Goal: Task Accomplishment & Management: Use online tool/utility

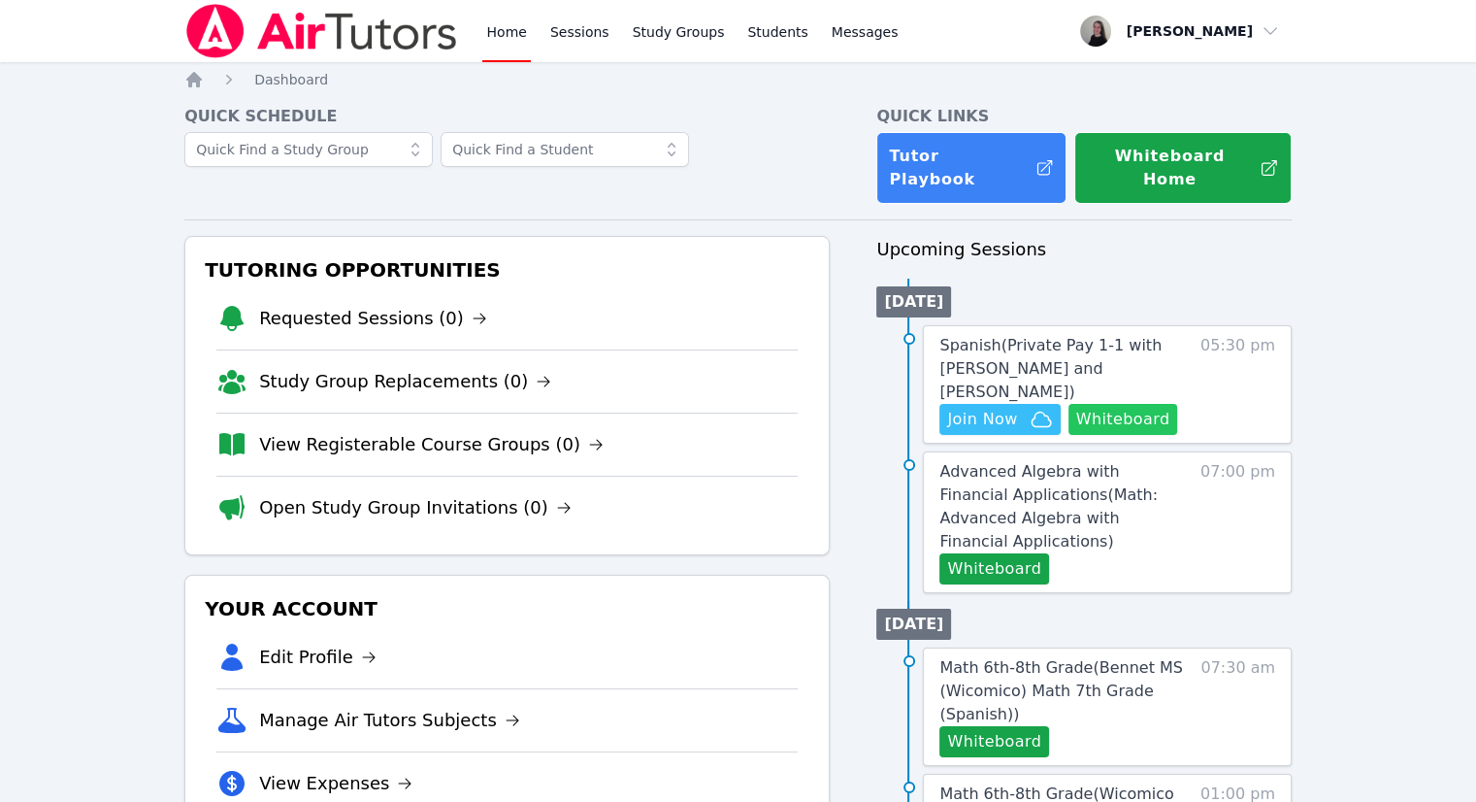
click at [1139, 404] on button "Whiteboard" at bounding box center [1124, 419] width 110 height 31
click at [1013, 408] on span "Join Now" at bounding box center [982, 419] width 70 height 23
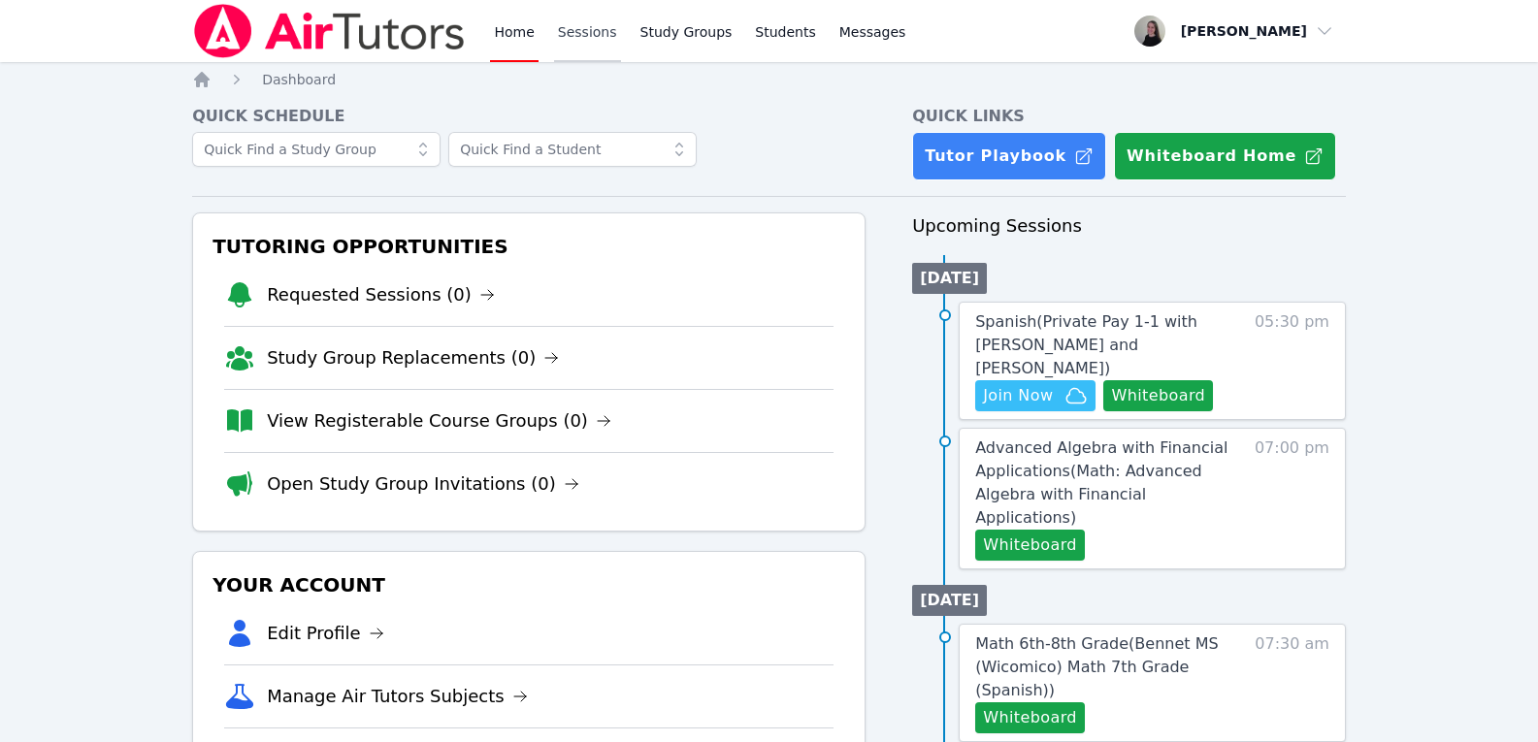
drag, startPoint x: 593, startPoint y: 39, endPoint x: 577, endPoint y: 48, distance: 17.8
click at [592, 39] on link "Sessions" at bounding box center [587, 31] width 67 height 62
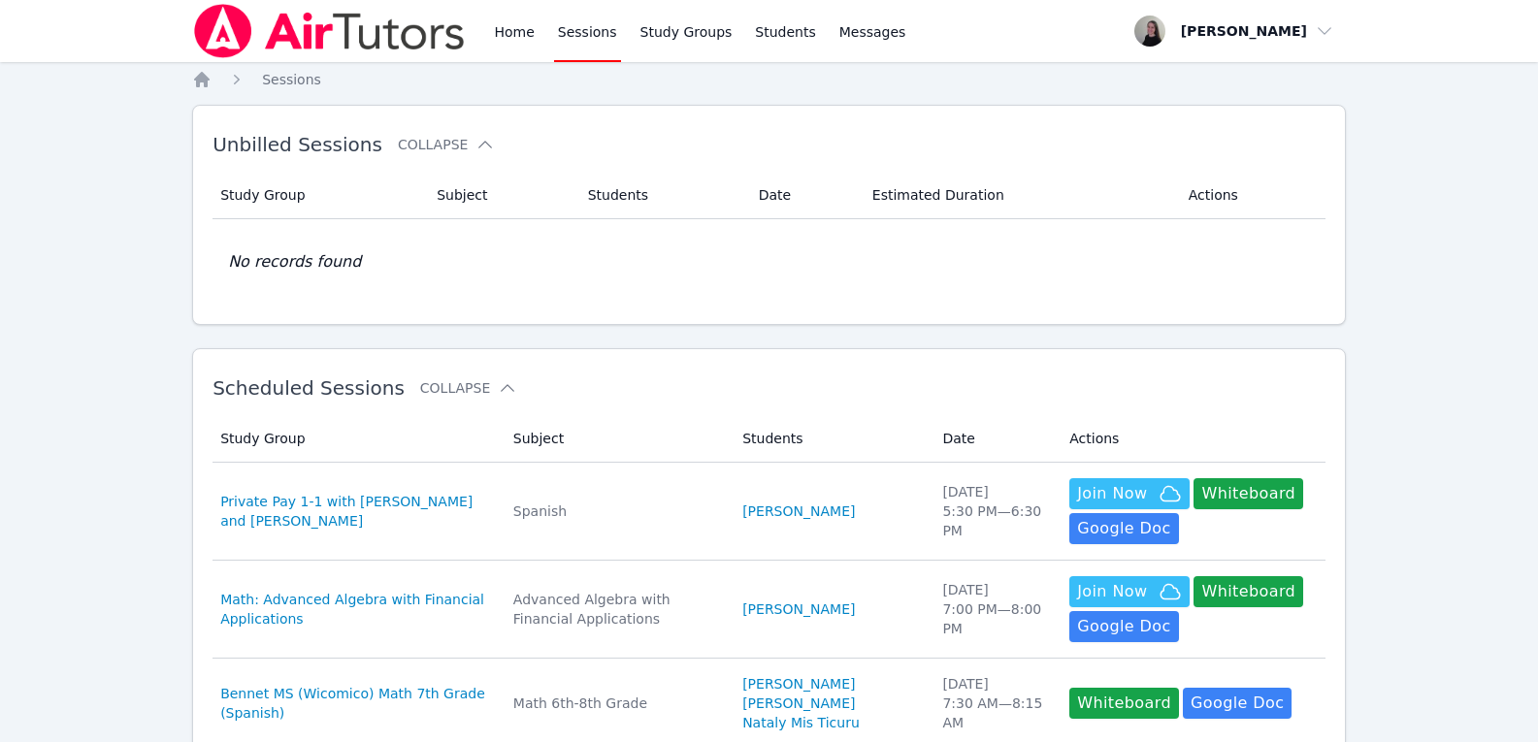
click at [772, 506] on link "[PERSON_NAME]" at bounding box center [798, 511] width 113 height 19
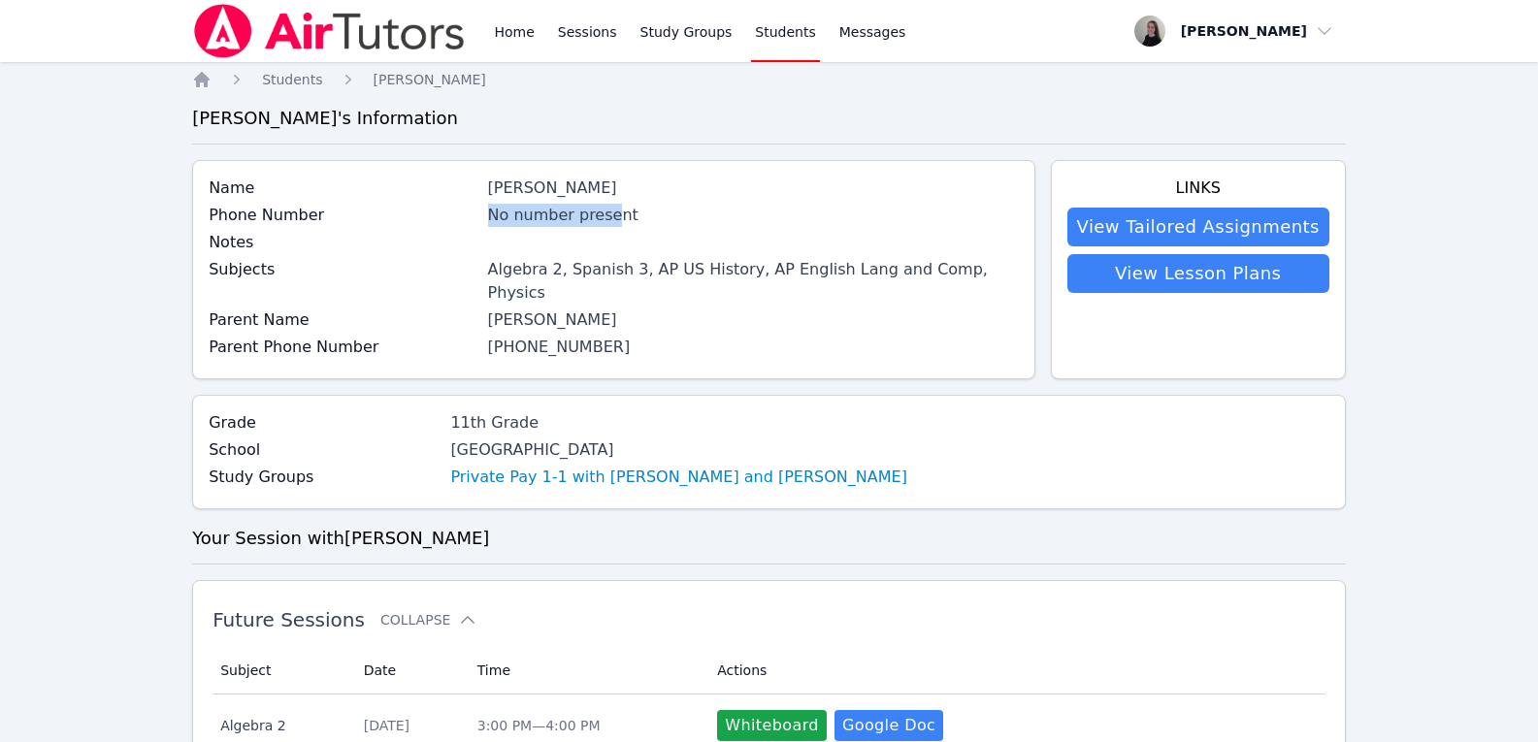
drag, startPoint x: 616, startPoint y: 216, endPoint x: 552, endPoint y: 236, distance: 66.9
click at [495, 219] on div "No number present" at bounding box center [753, 215] width 531 height 23
drag, startPoint x: 715, startPoint y: 268, endPoint x: 722, endPoint y: 283, distance: 17.0
click at [716, 273] on div "Algebra 2, Spanish 3, AP US History, AP English Lang and Comp, Physics" at bounding box center [753, 281] width 531 height 47
click at [617, 466] on link "Private Pay 1-1 with [PERSON_NAME] and [PERSON_NAME]" at bounding box center [678, 477] width 457 height 23
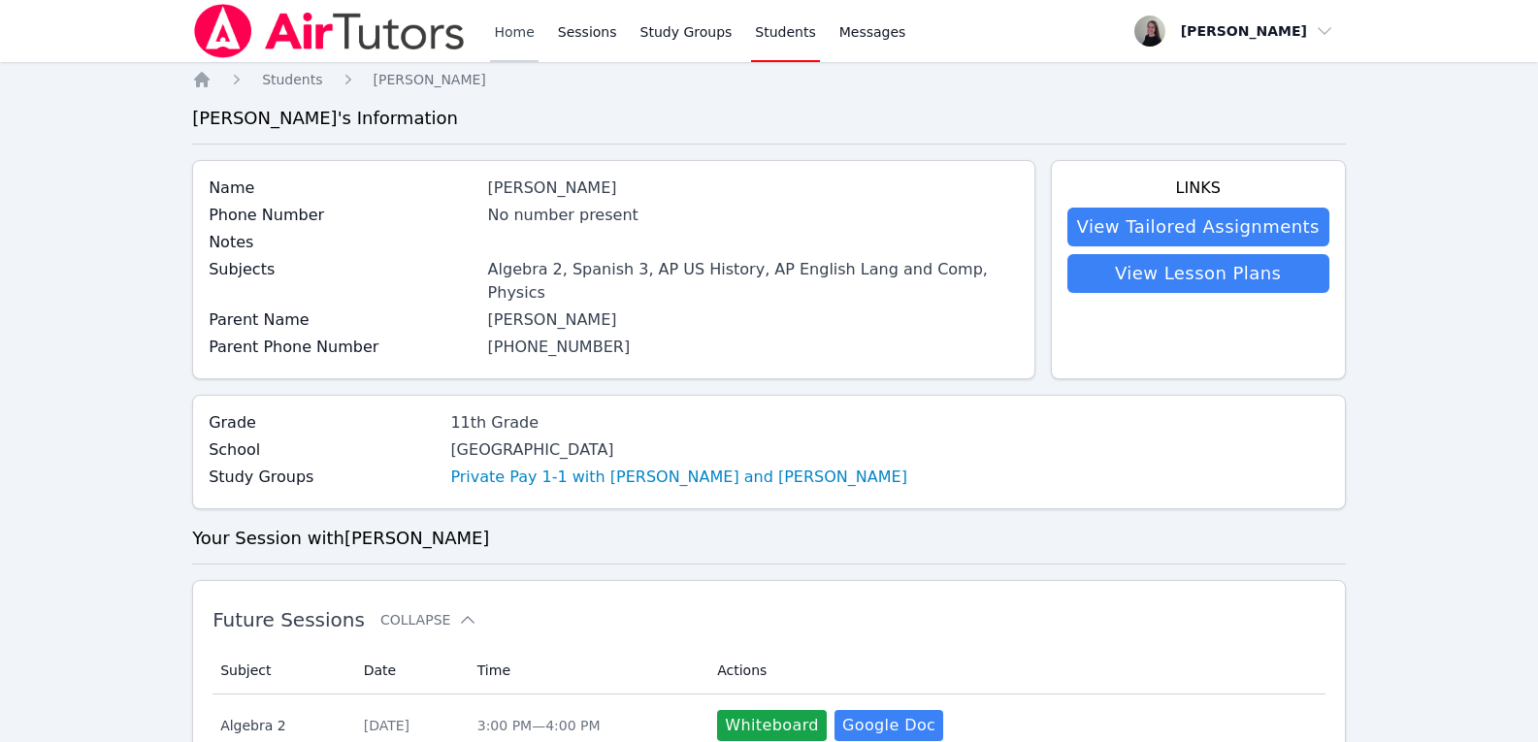
click at [505, 32] on link "Home" at bounding box center [514, 31] width 48 height 62
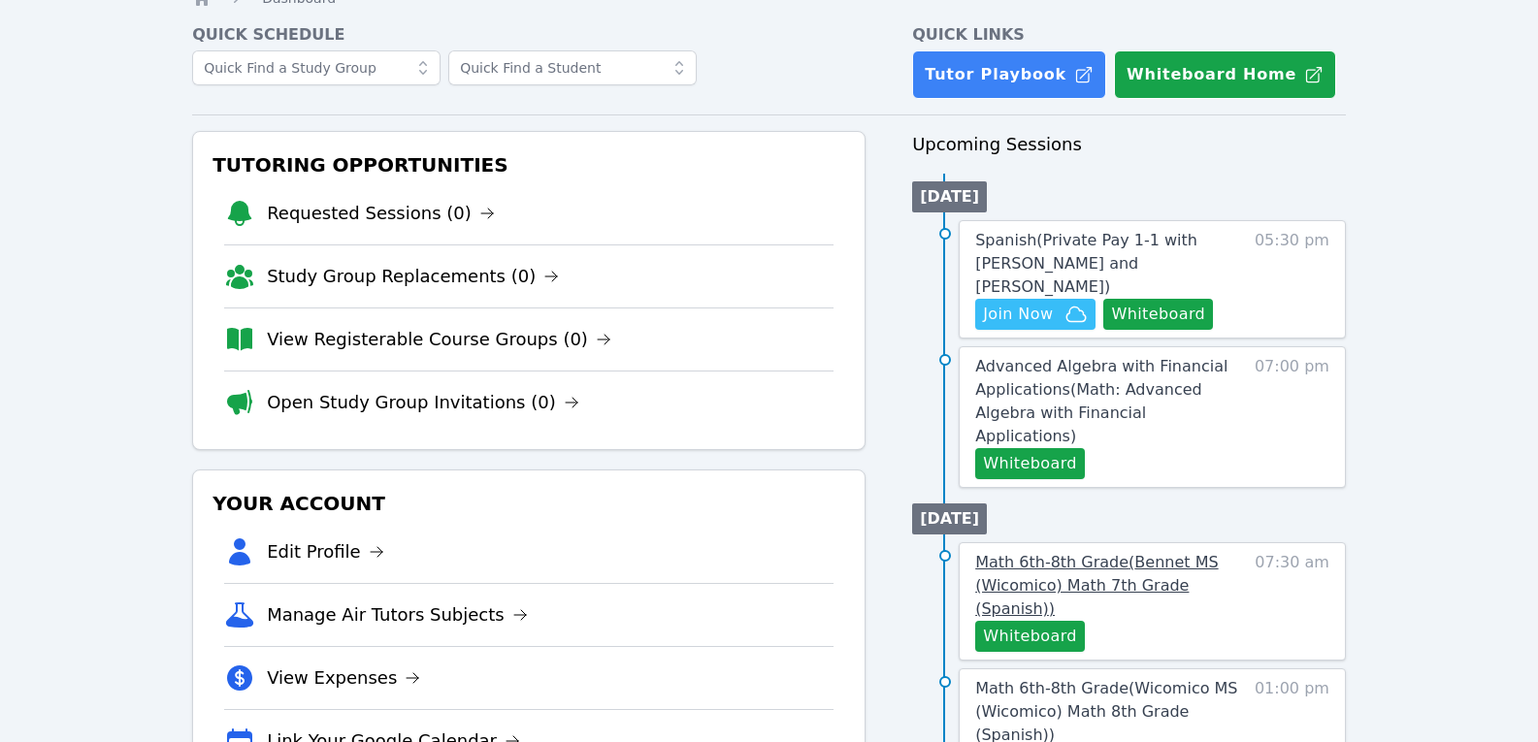
scroll to position [194, 0]
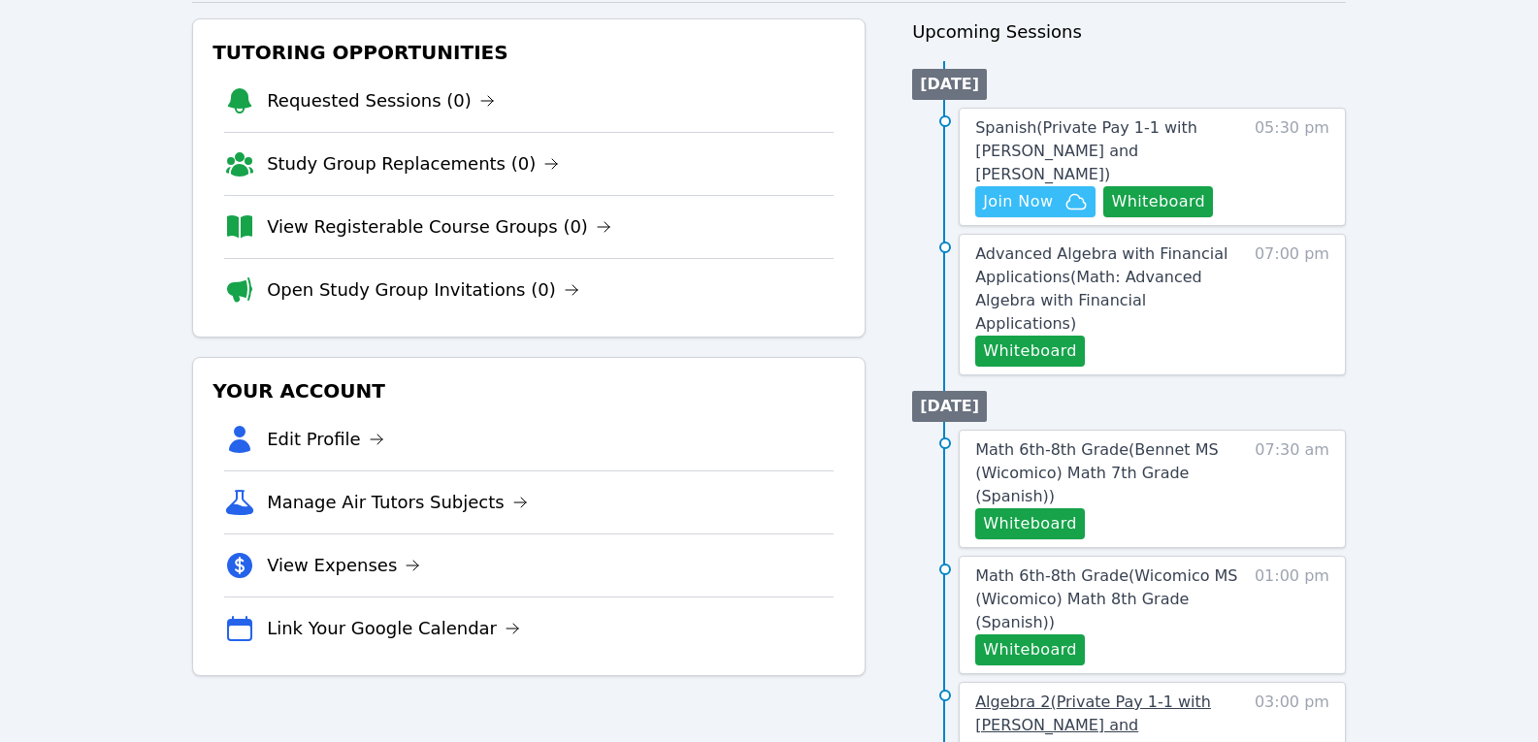
click at [1186, 691] on link "Algebra 2 ( Private Pay 1-1 with Samuel Apfel and Kendra Byrd )" at bounding box center [1108, 726] width 266 height 70
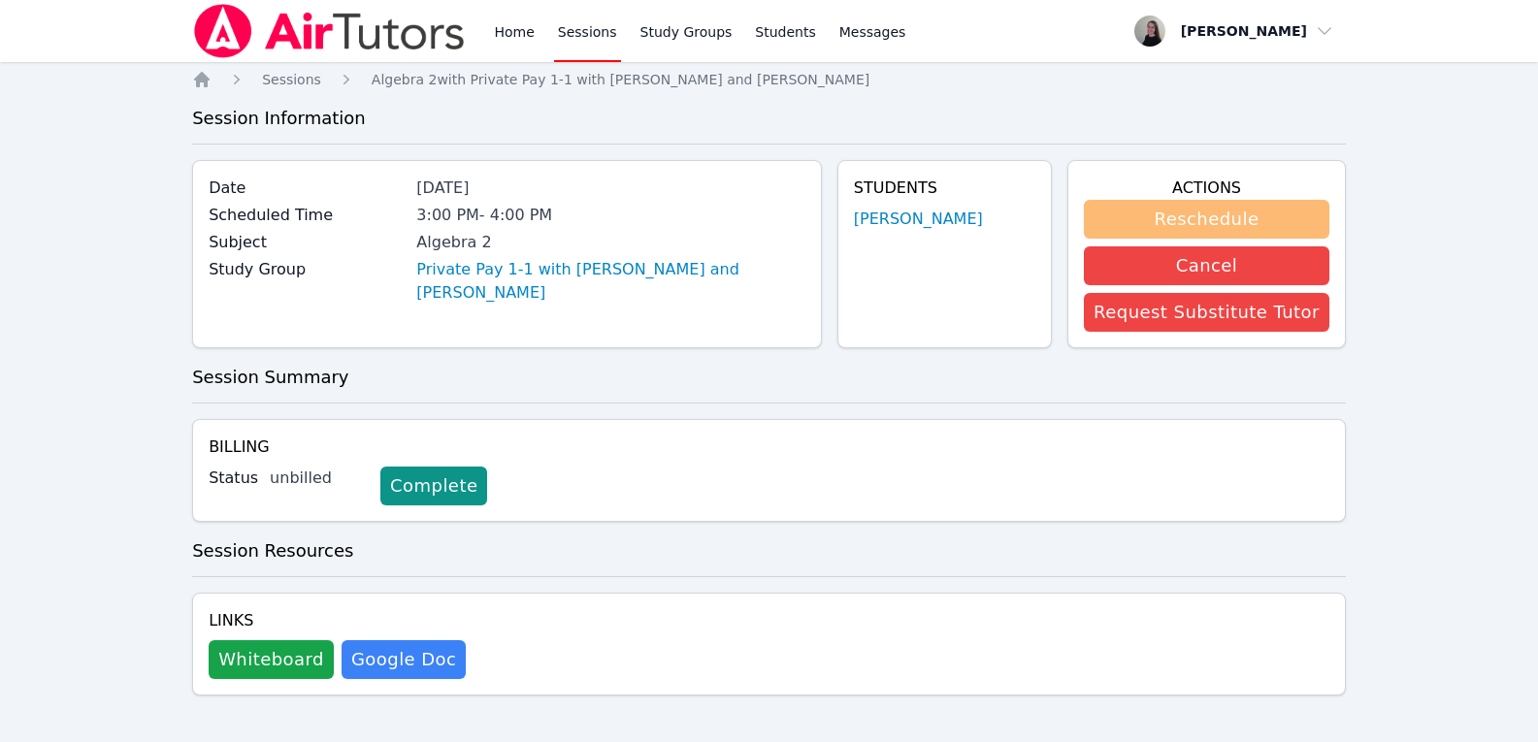
click at [1287, 220] on button "Reschedule" at bounding box center [1207, 219] width 246 height 39
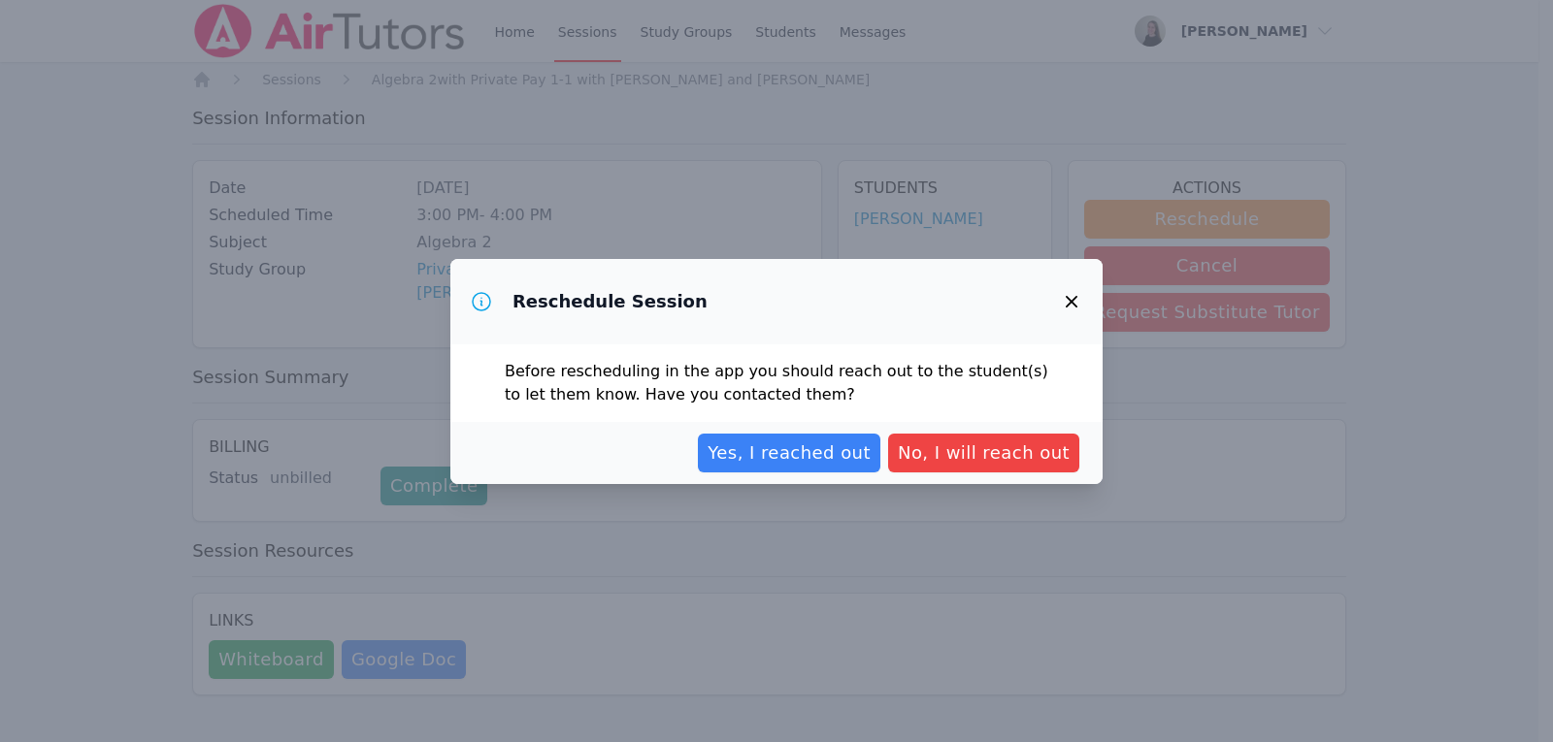
click at [809, 450] on span "Yes, I reached out" at bounding box center [789, 453] width 163 height 27
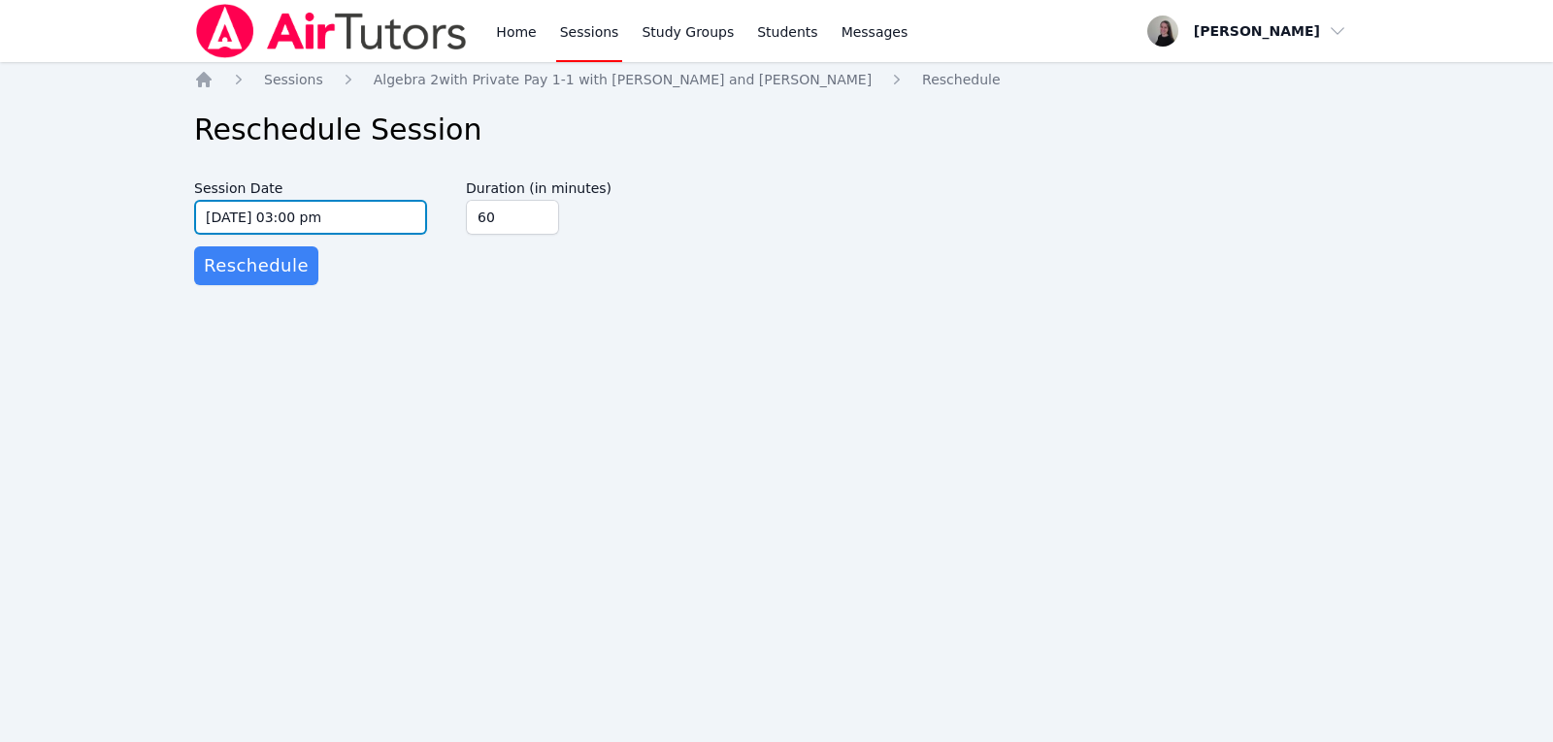
click at [320, 209] on input "09/24/2025 03:00 pm" at bounding box center [310, 217] width 233 height 35
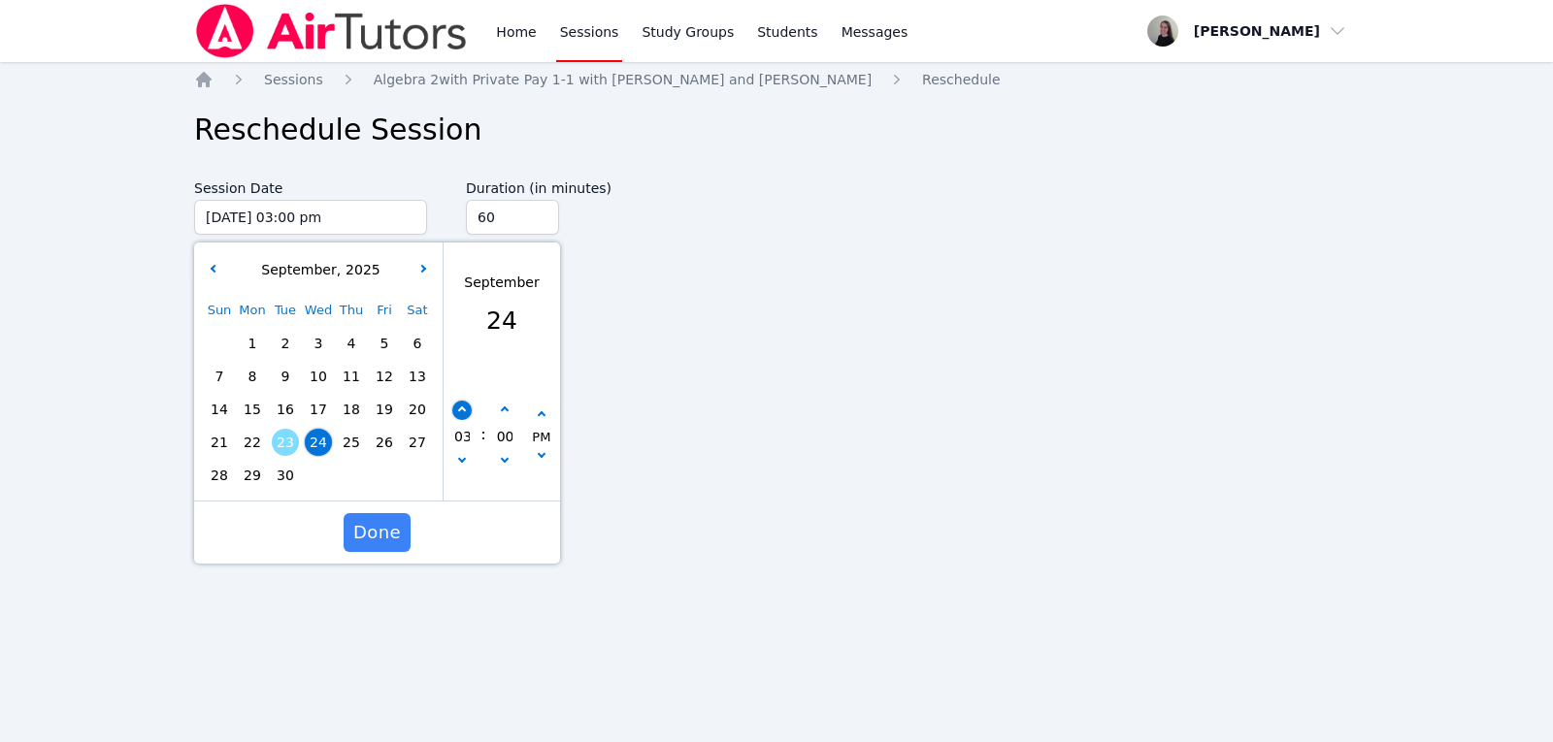
click at [463, 412] on icon "button" at bounding box center [462, 411] width 8 height 8
type input "09/24/2025 04:00 pm"
type input "04"
click at [463, 412] on icon "button" at bounding box center [462, 411] width 8 height 8
type input "09/24/2025 05:00 pm"
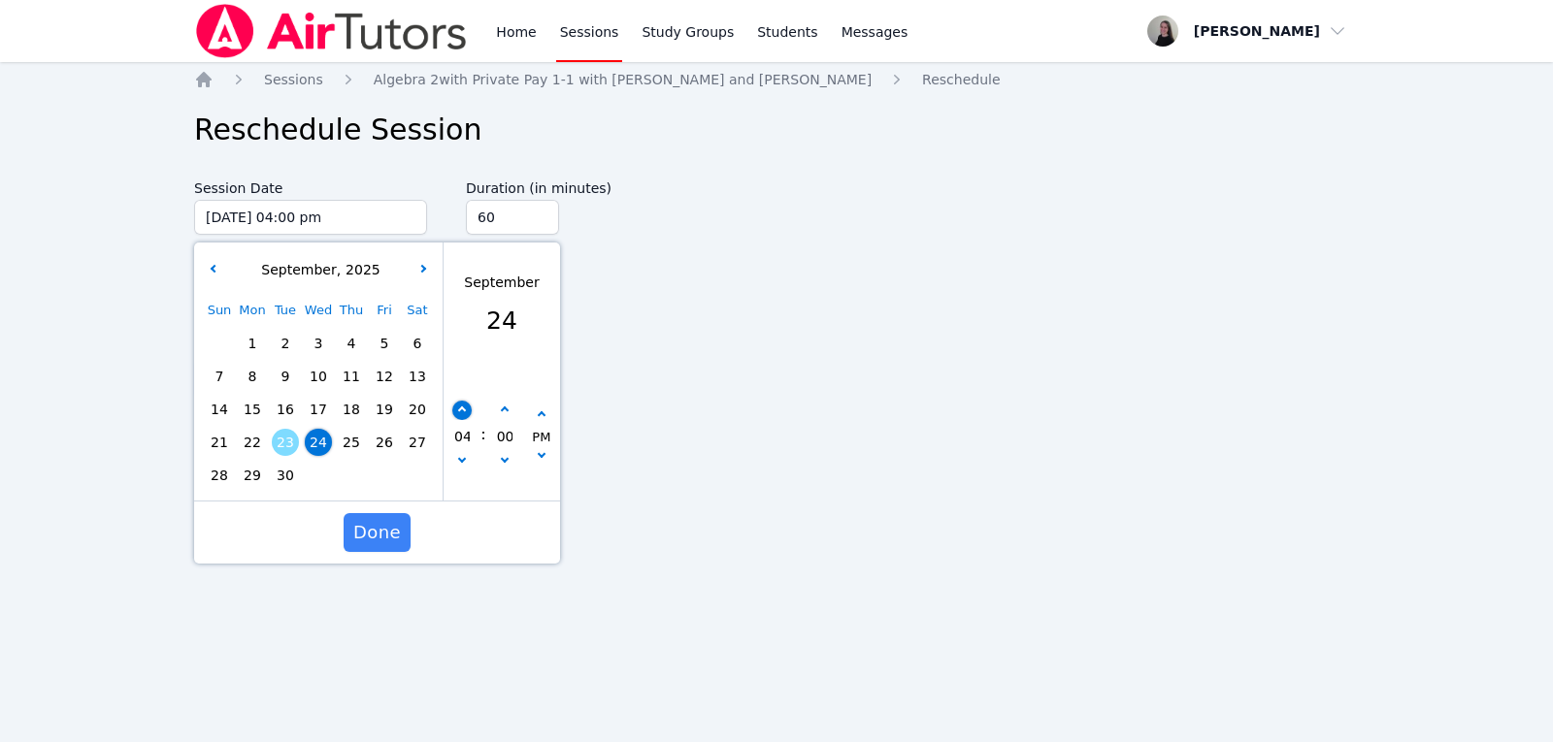
type input "05"
click at [392, 513] on button "Done" at bounding box center [377, 532] width 67 height 39
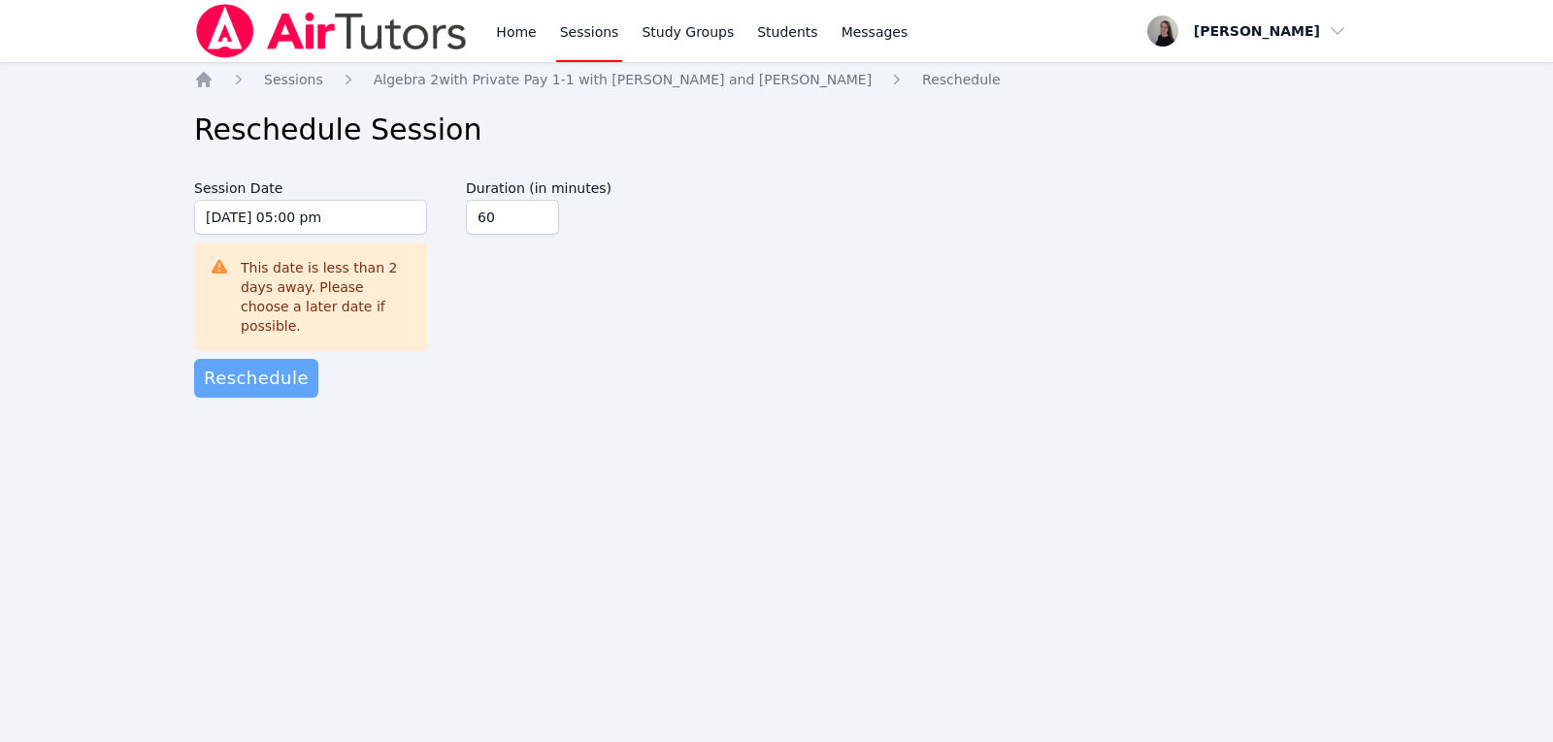
click at [253, 365] on span "Reschedule" at bounding box center [256, 378] width 105 height 27
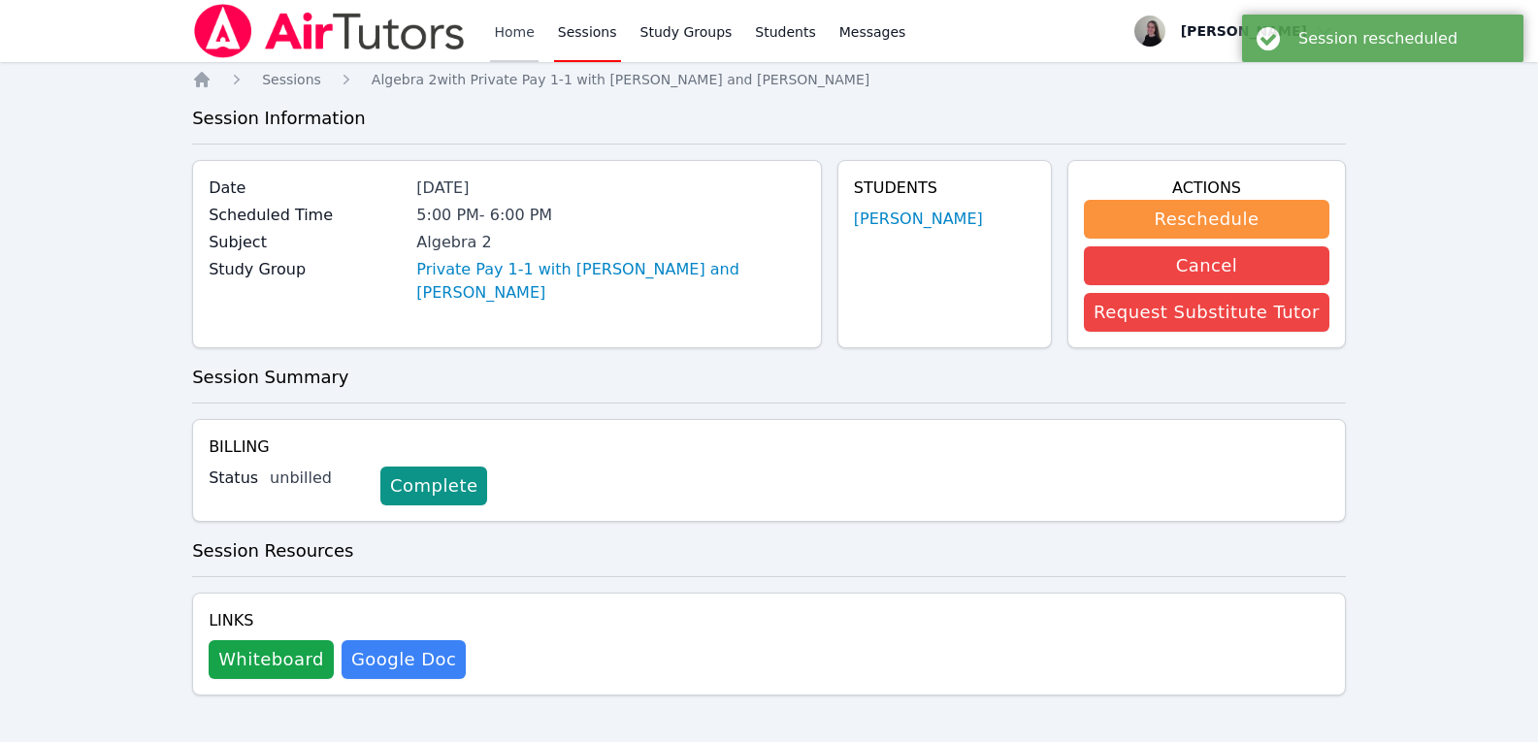
click at [498, 27] on link "Home" at bounding box center [514, 31] width 48 height 62
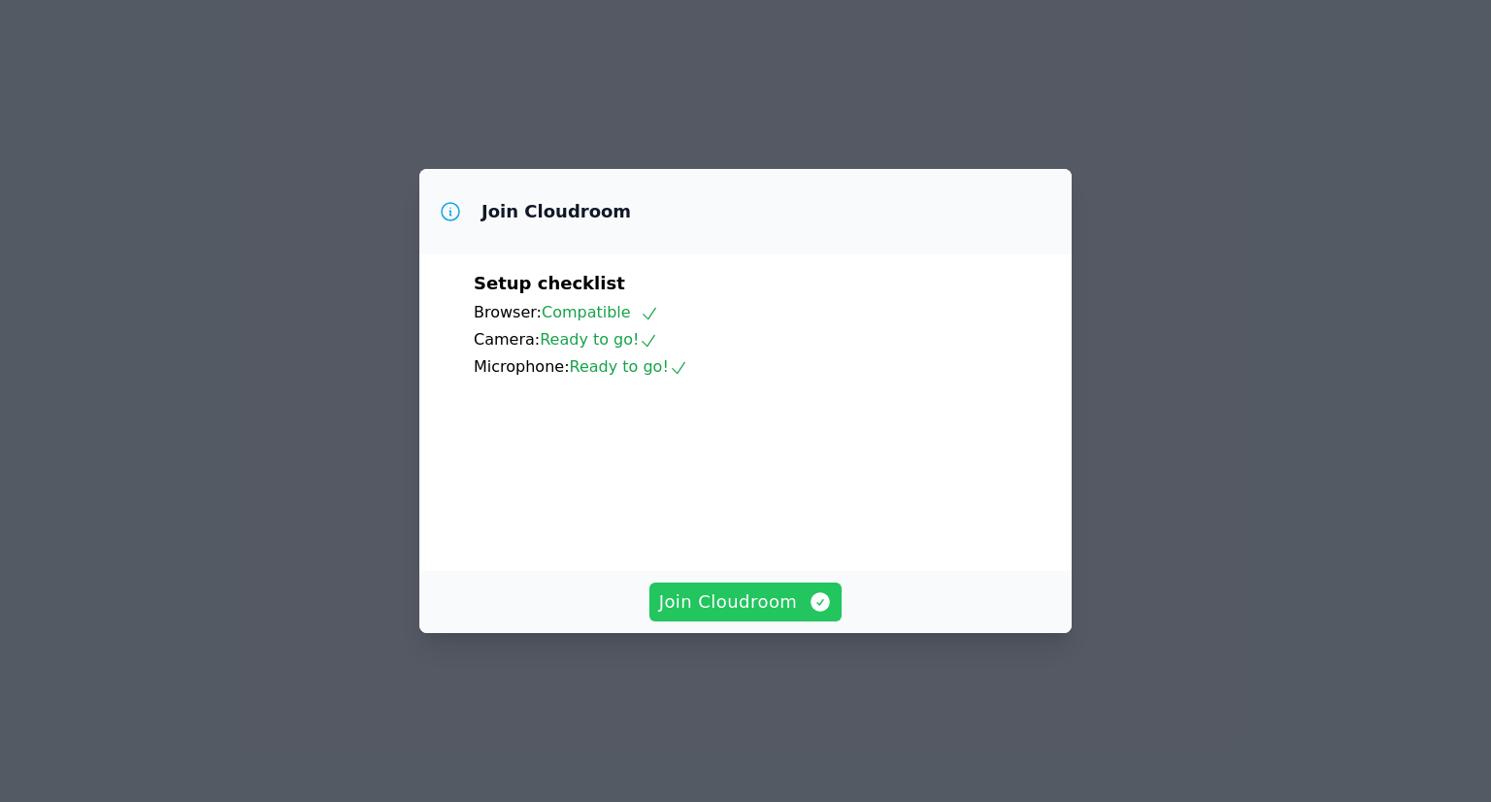
click at [746, 621] on button "Join Cloudroom" at bounding box center [745, 601] width 193 height 39
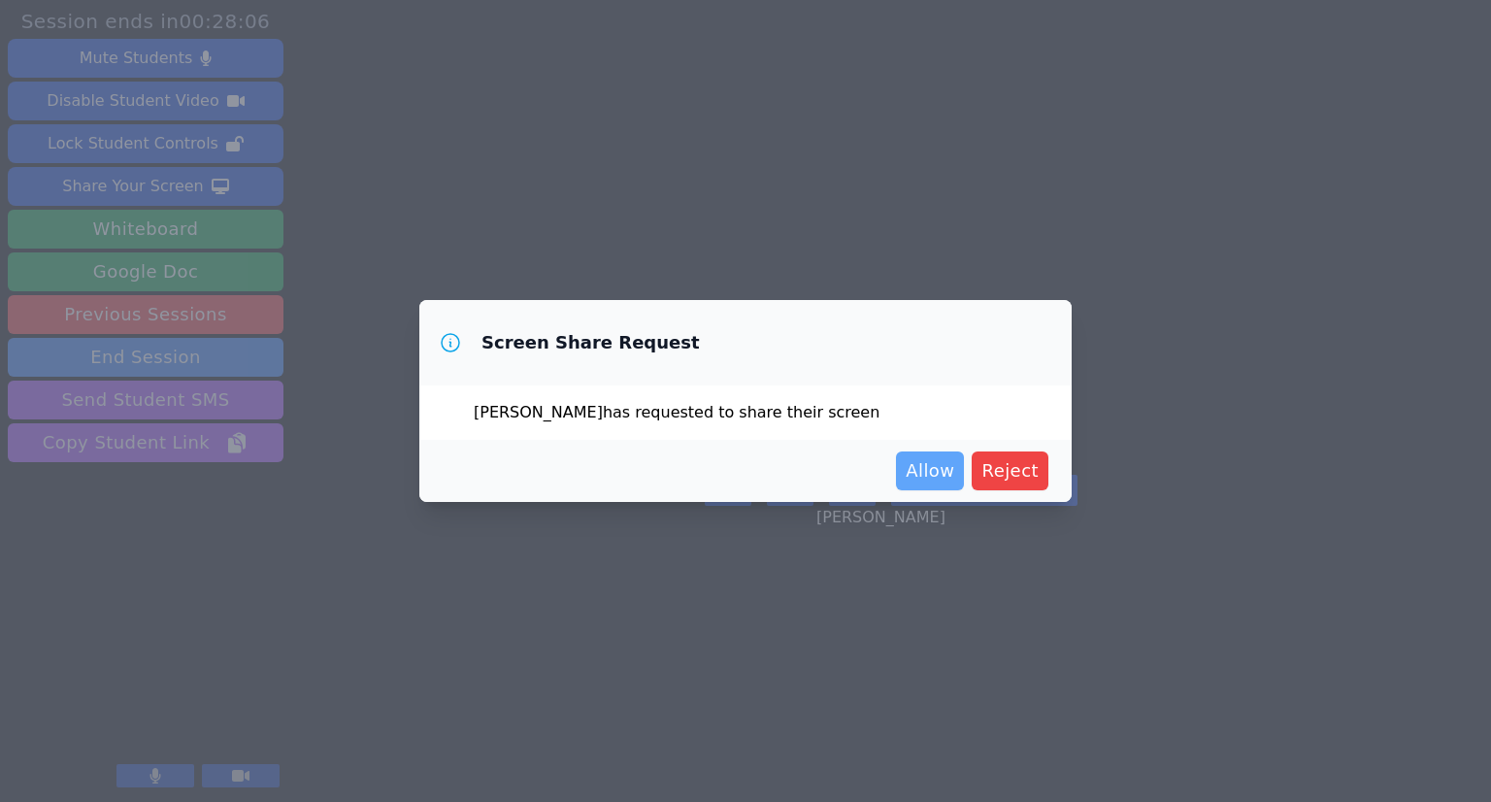
click at [943, 478] on span "Allow" at bounding box center [930, 470] width 49 height 27
click at [924, 470] on span "Allow" at bounding box center [930, 470] width 49 height 27
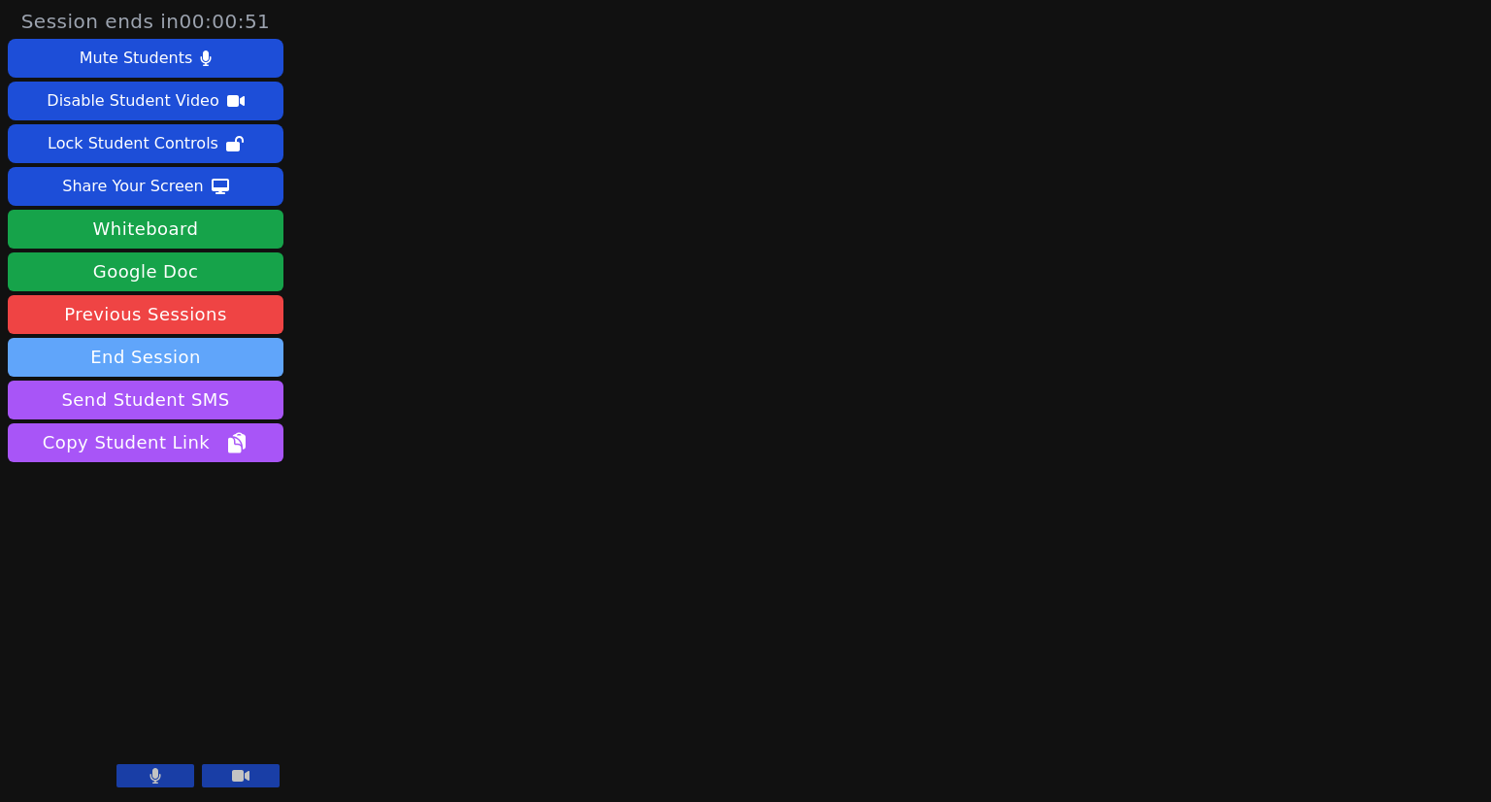
click at [195, 362] on button "End Session" at bounding box center [146, 357] width 276 height 39
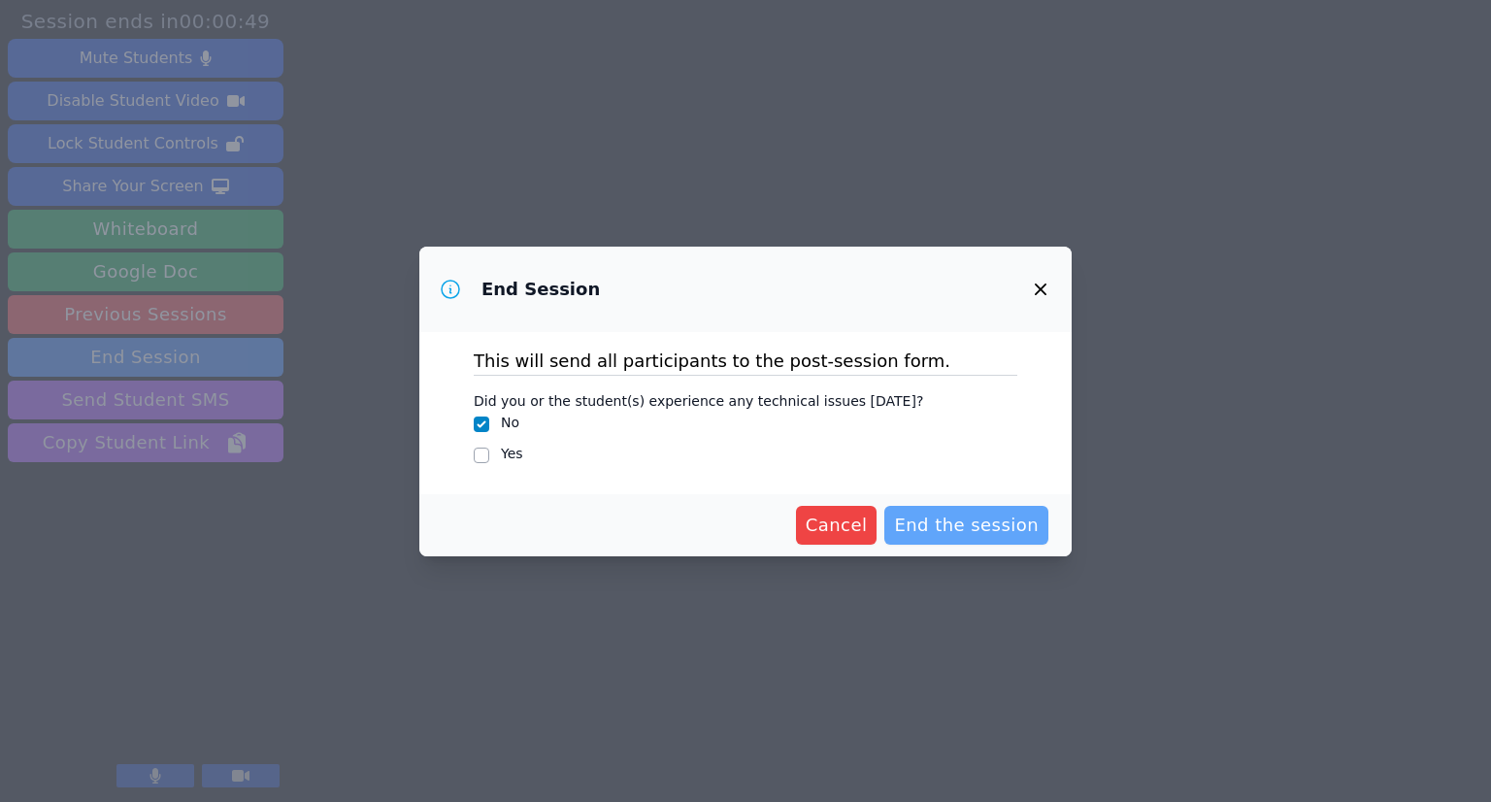
click at [971, 531] on span "End the session" at bounding box center [966, 524] width 145 height 27
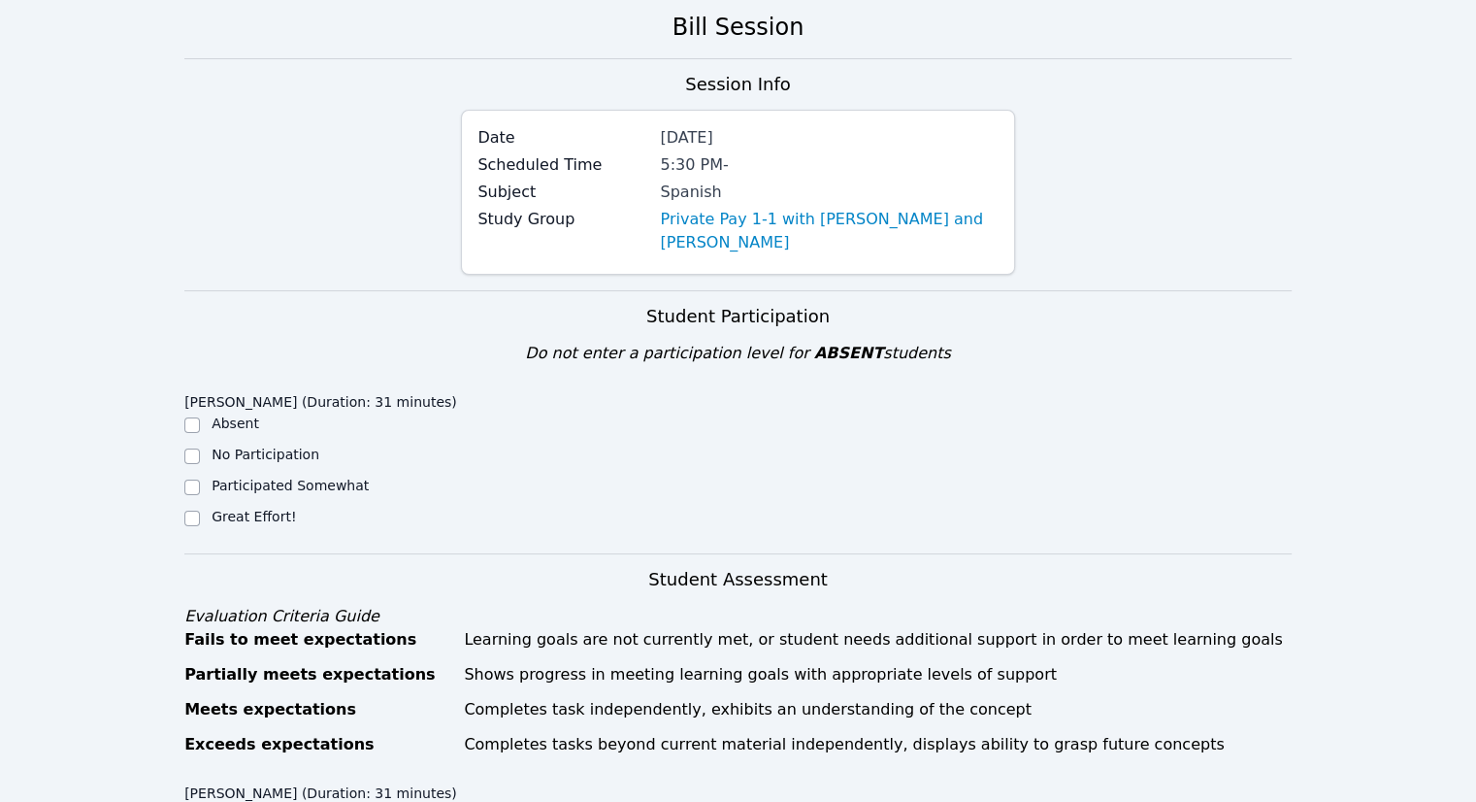
scroll to position [194, 0]
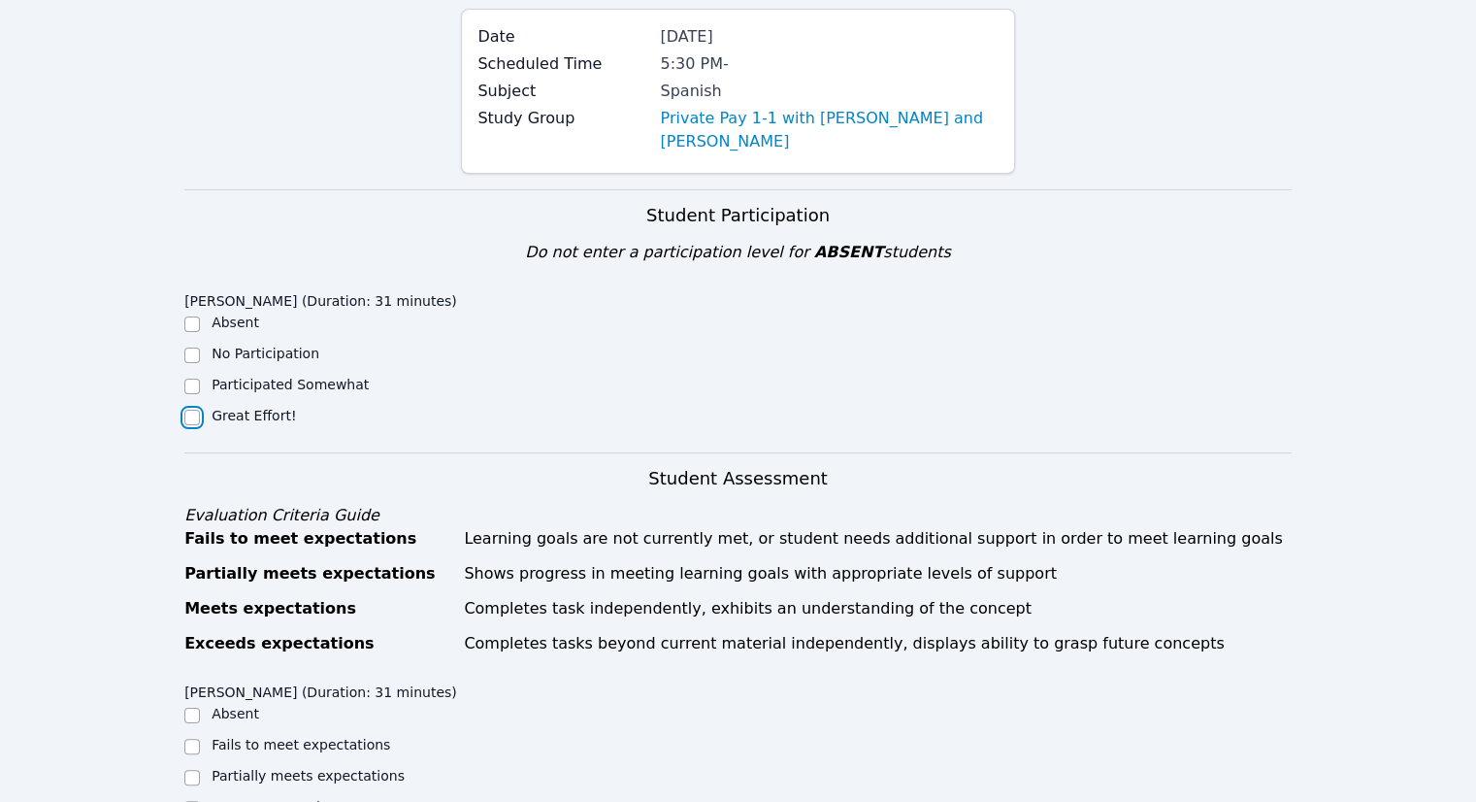
click at [190, 419] on input "Great Effort!" at bounding box center [192, 418] width 16 height 16
checkbox input "true"
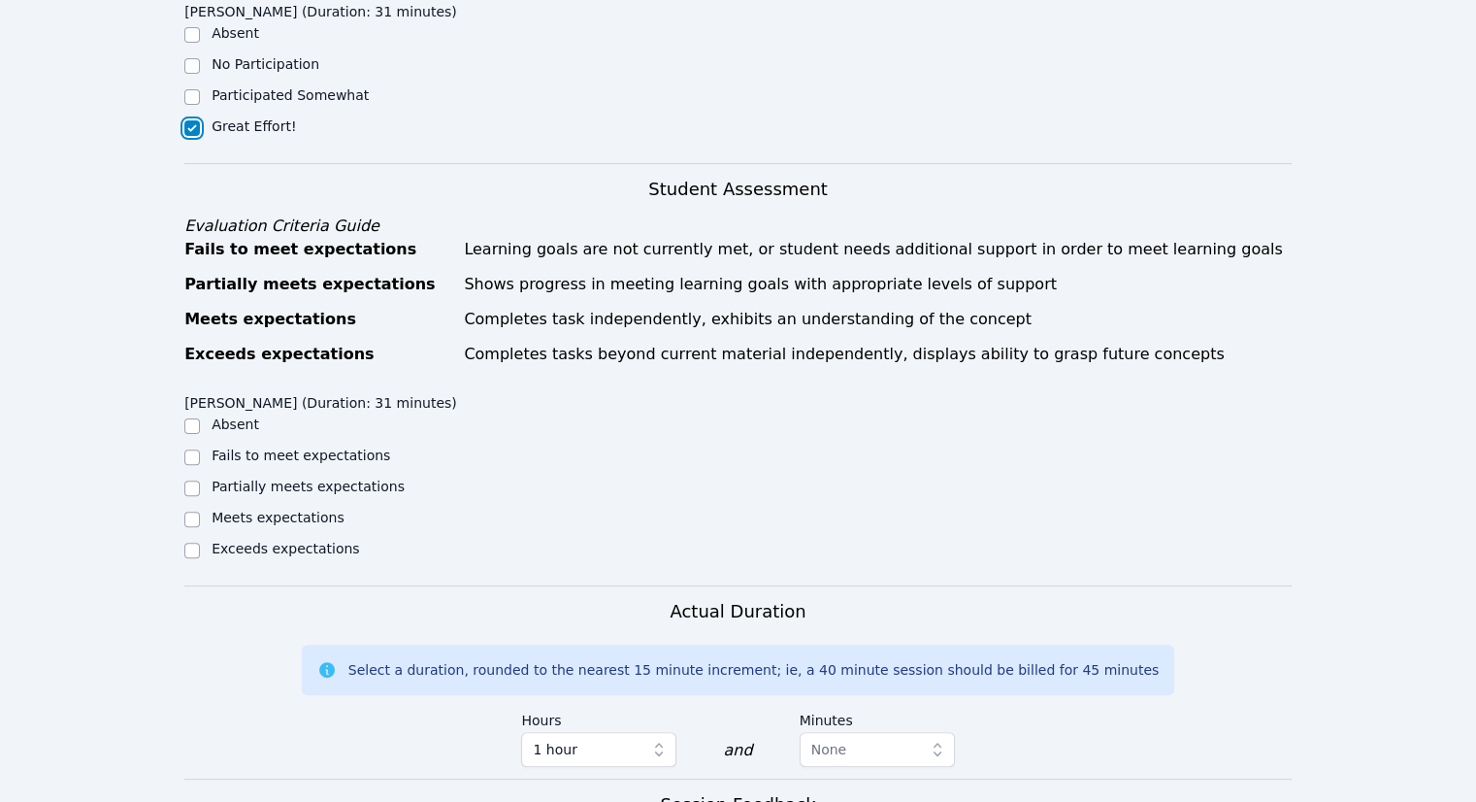
scroll to position [485, 0]
click at [190, 521] on input "Meets expectations" at bounding box center [192, 518] width 16 height 16
checkbox input "true"
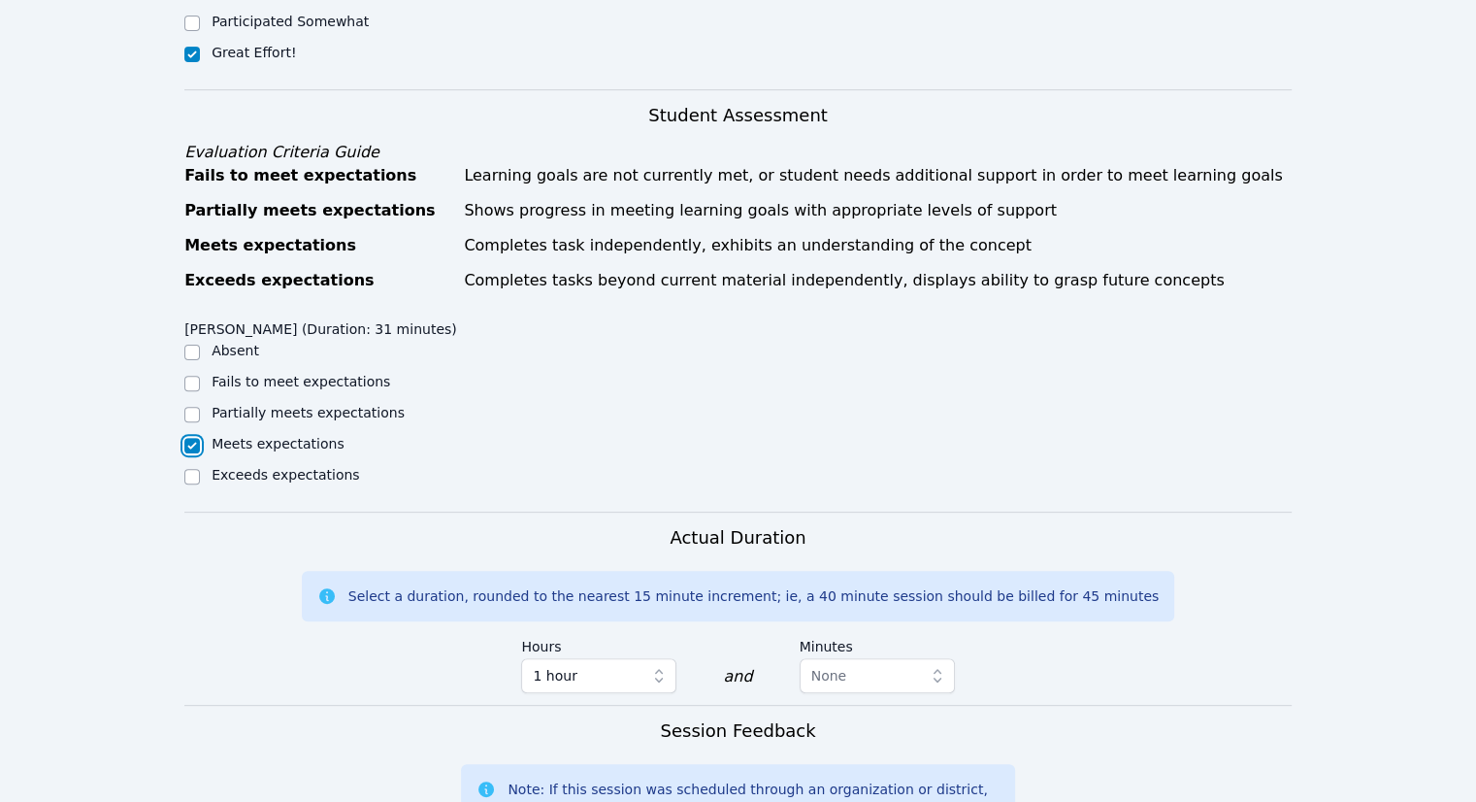
scroll to position [582, 0]
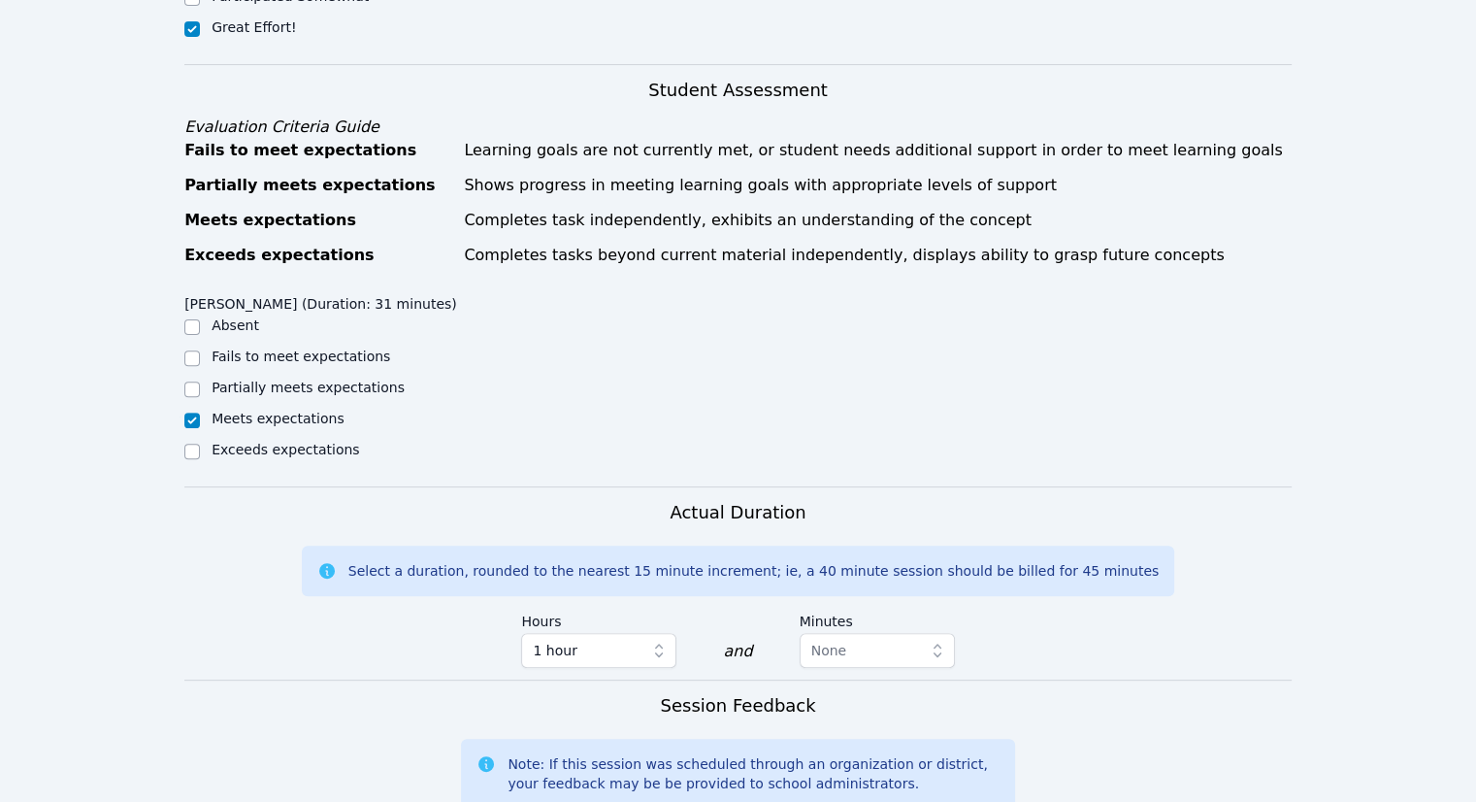
click at [295, 458] on div "Exceeds expectations" at bounding box center [322, 451] width 277 height 23
click at [225, 443] on label "Exceeds expectations" at bounding box center [286, 450] width 148 height 16
click at [200, 444] on input "Exceeds expectations" at bounding box center [192, 452] width 16 height 16
checkbox input "true"
checkbox input "false"
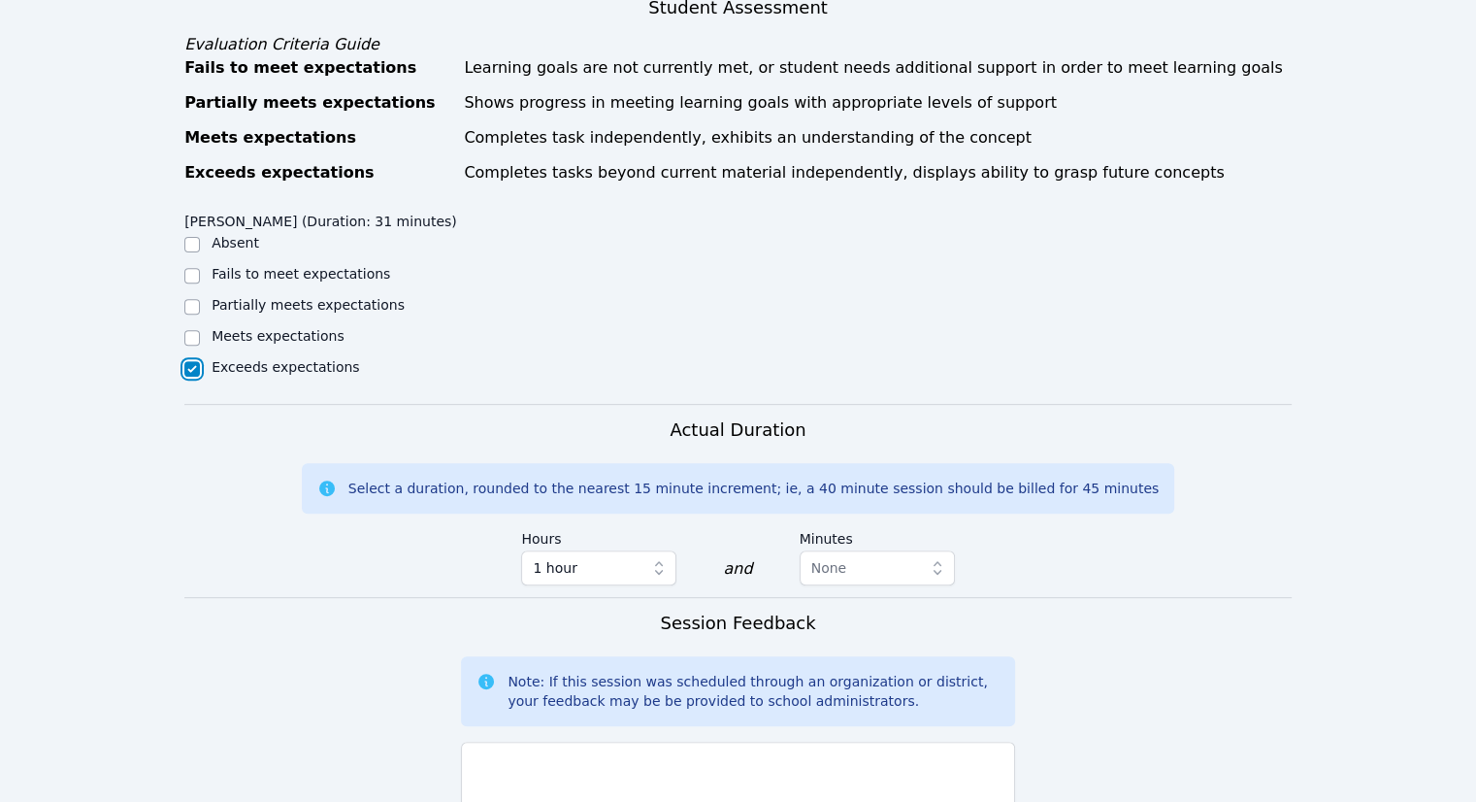
scroll to position [776, 0]
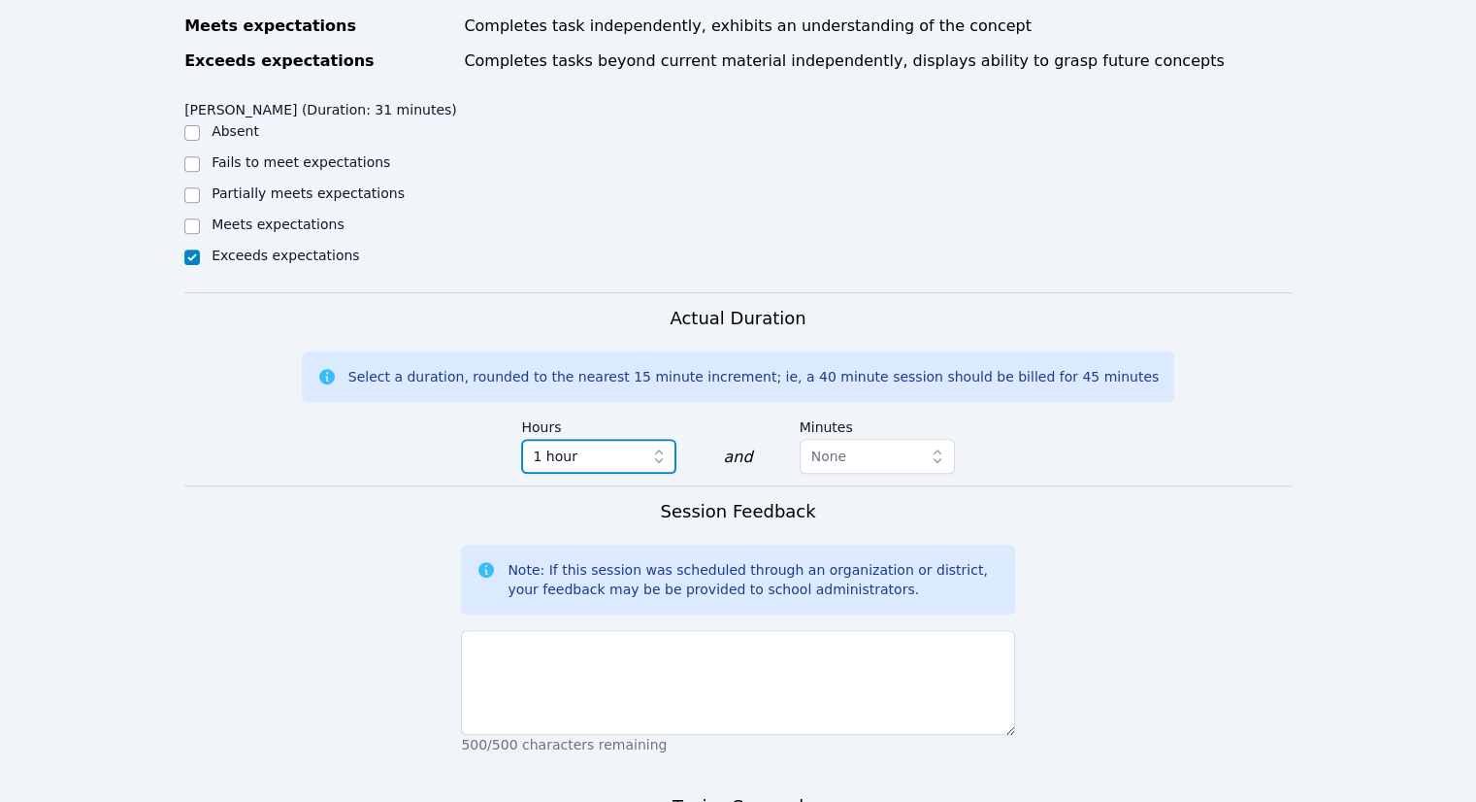
click at [565, 468] on button "1 hour" at bounding box center [598, 456] width 155 height 35
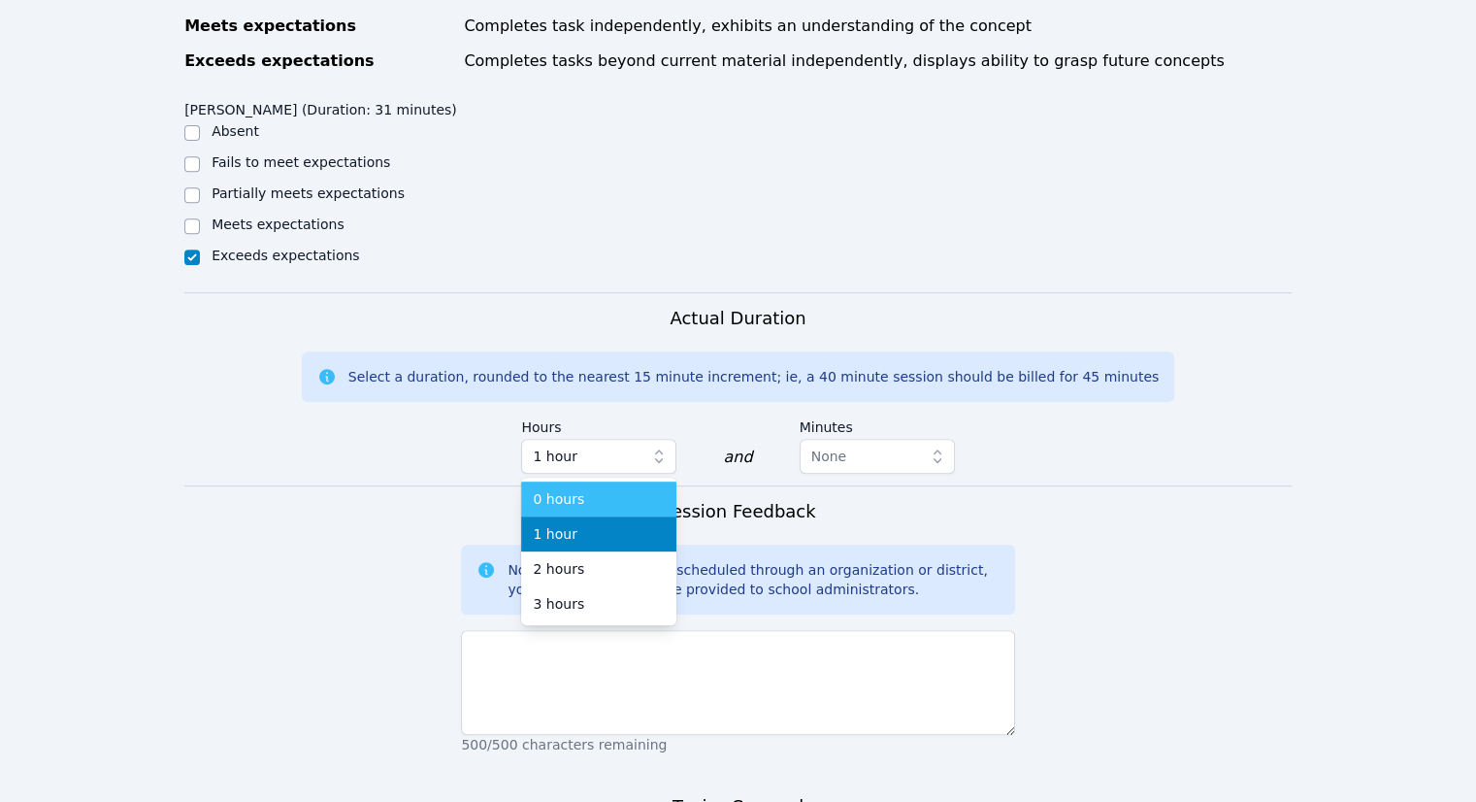
drag, startPoint x: 588, startPoint y: 506, endPoint x: 656, endPoint y: 492, distance: 69.3
click at [591, 504] on div "0 hours" at bounding box center [599, 498] width 132 height 19
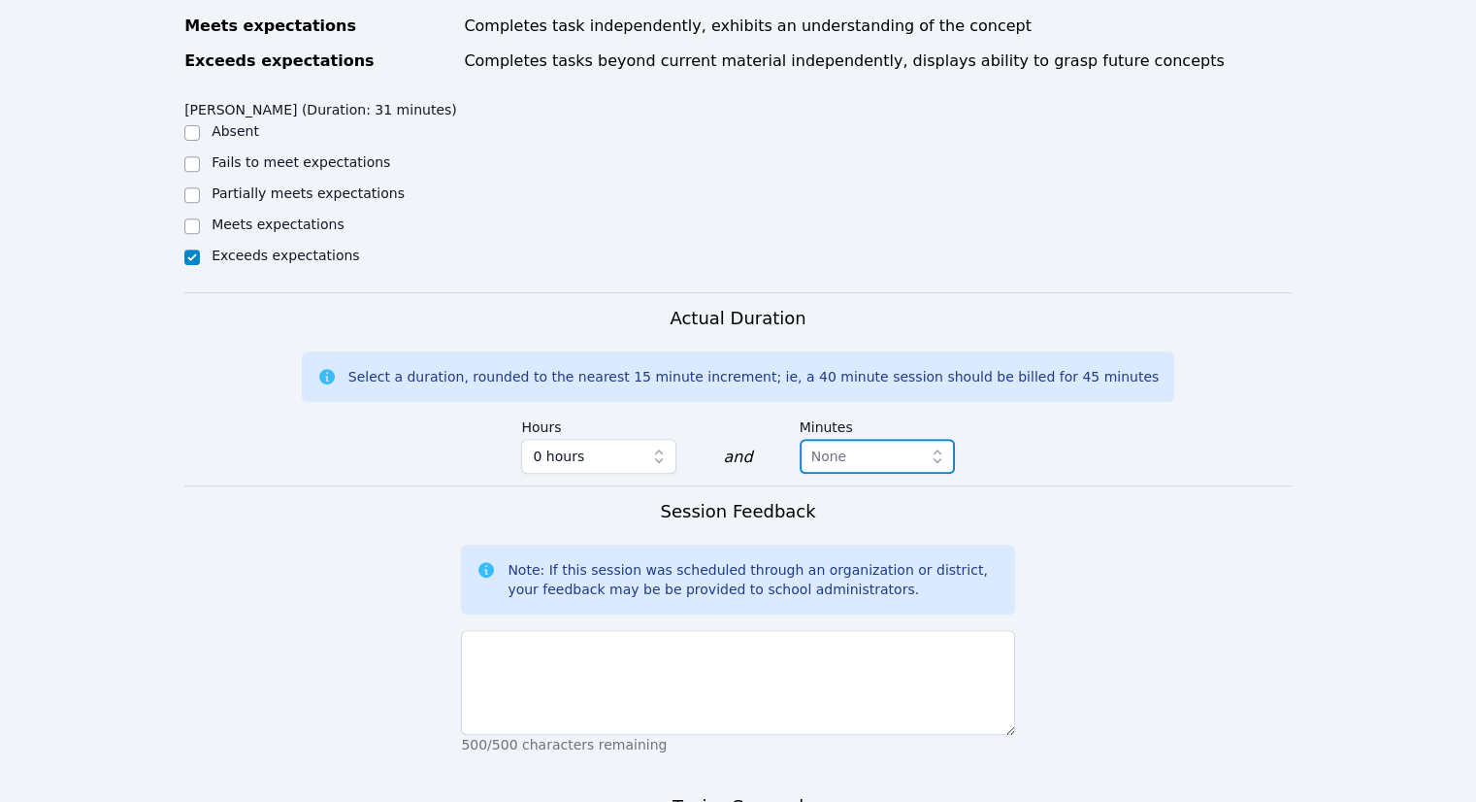
click at [868, 457] on span "None" at bounding box center [863, 456] width 105 height 23
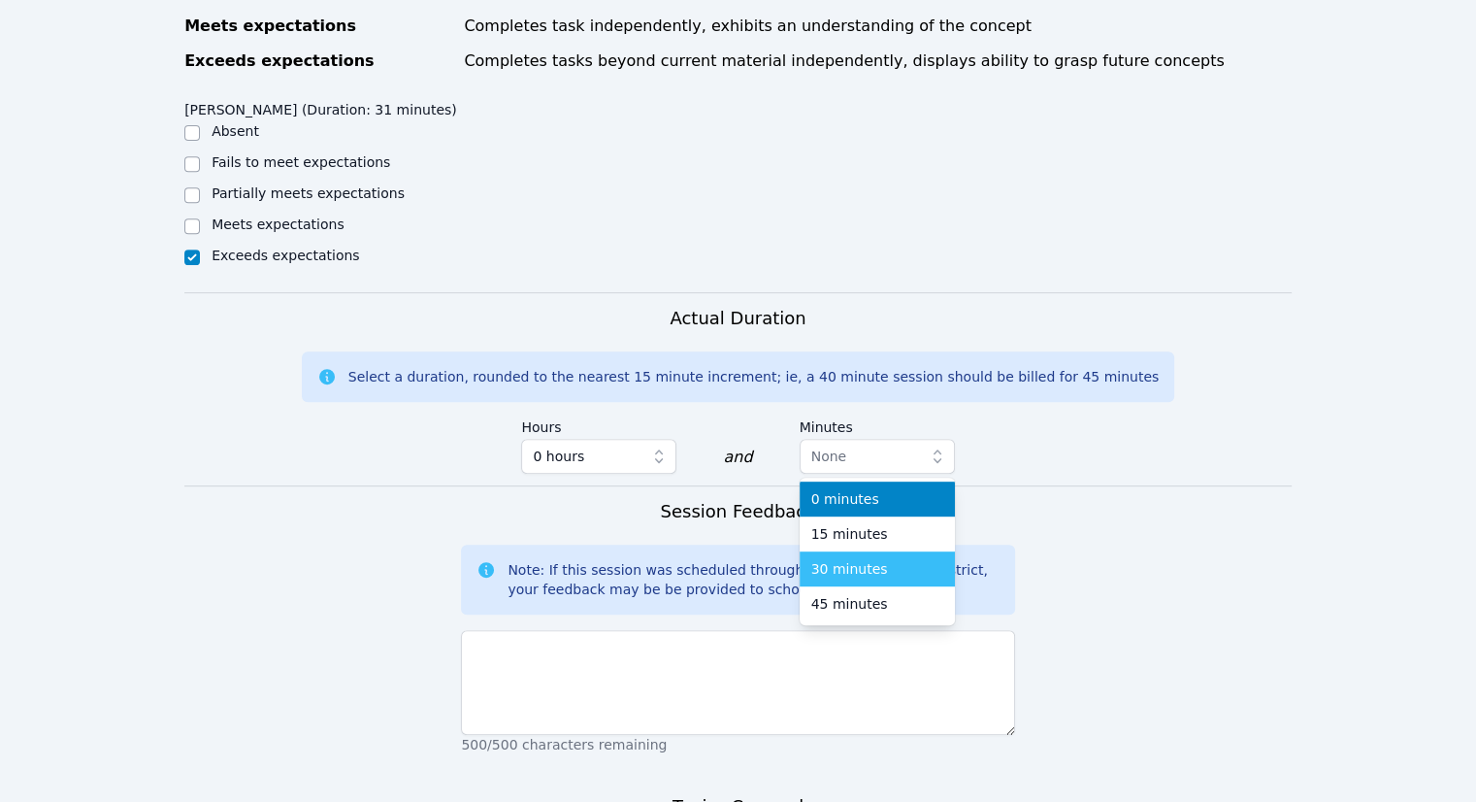
click at [858, 574] on span "30 minutes" at bounding box center [849, 568] width 77 height 19
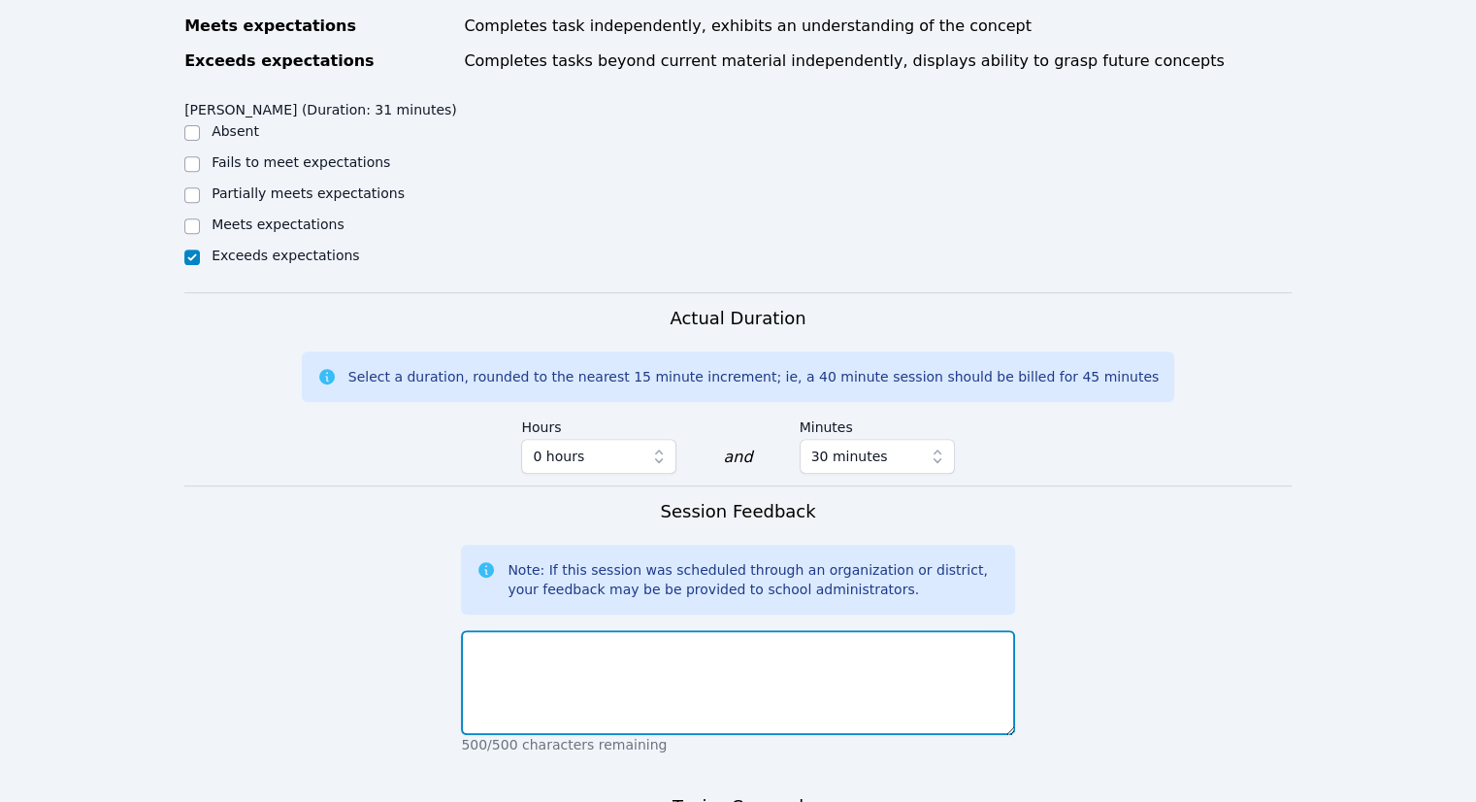
click at [742, 656] on textarea at bounding box center [737, 682] width 553 height 105
click at [534, 647] on textarea "We had a communication" at bounding box center [737, 682] width 553 height 105
click at [687, 645] on textarea "We had a miscommunication" at bounding box center [737, 682] width 553 height 105
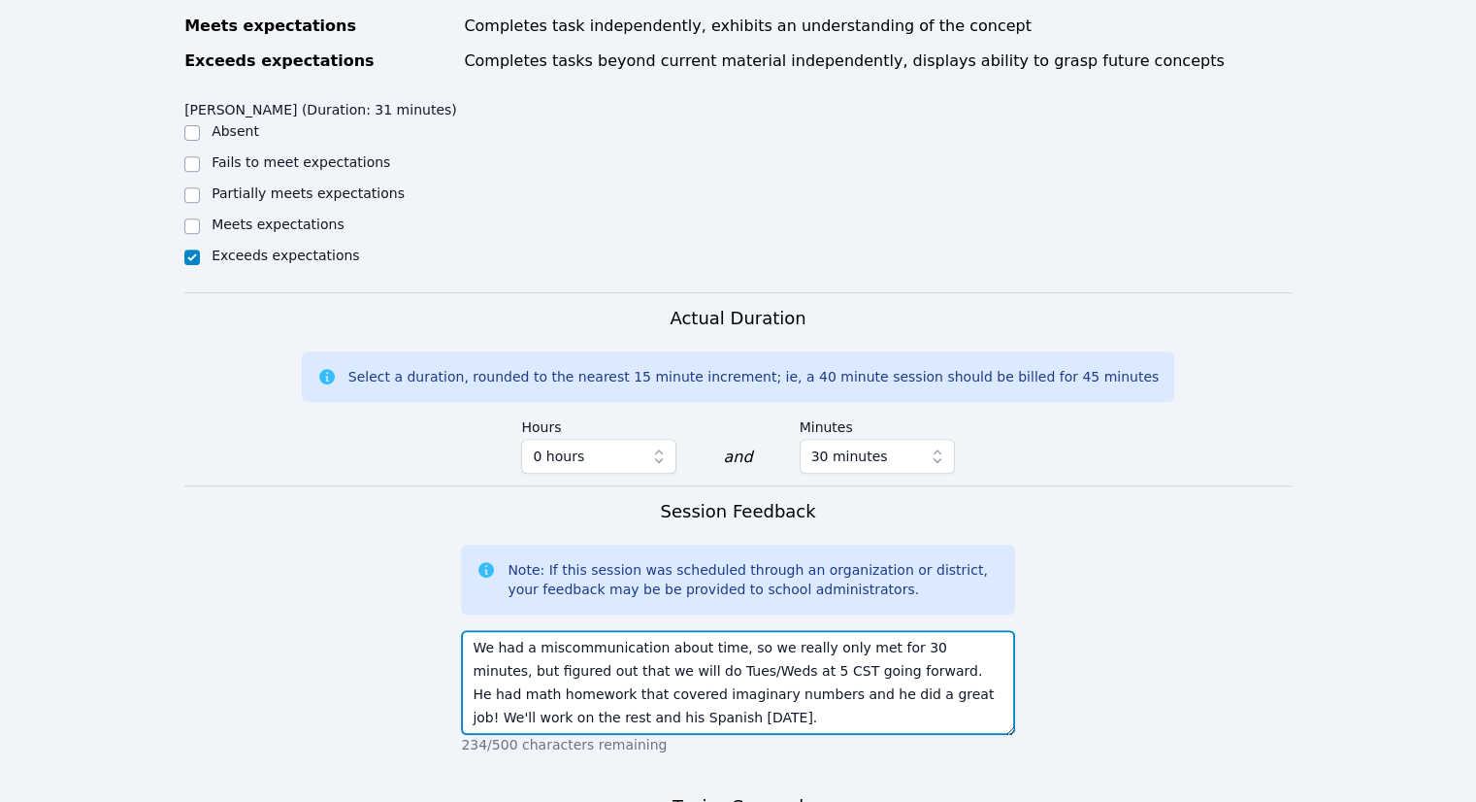
type textarea "We had a miscommunication about time, so we really only met for 30 minutes, but…"
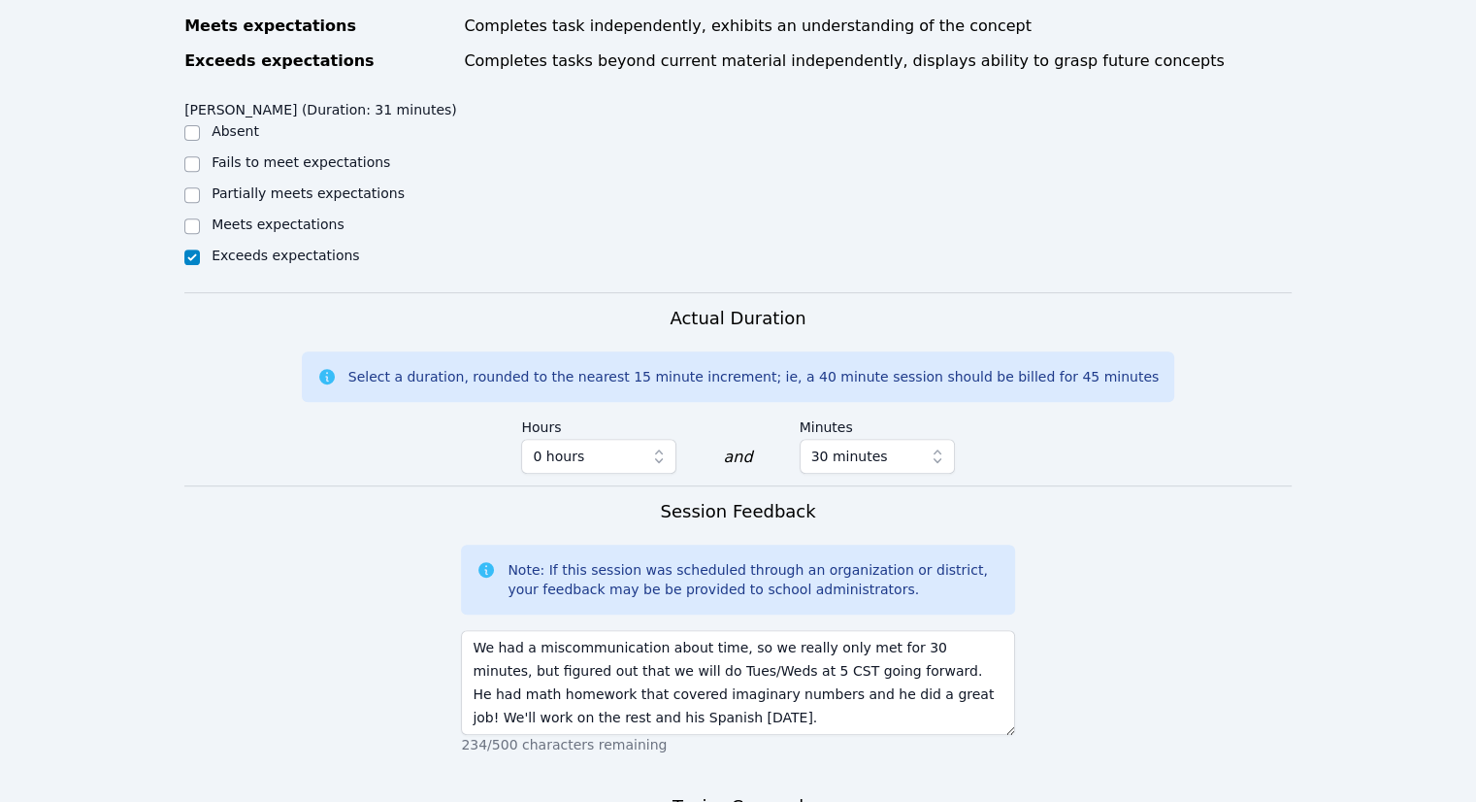
scroll to position [1098, 0]
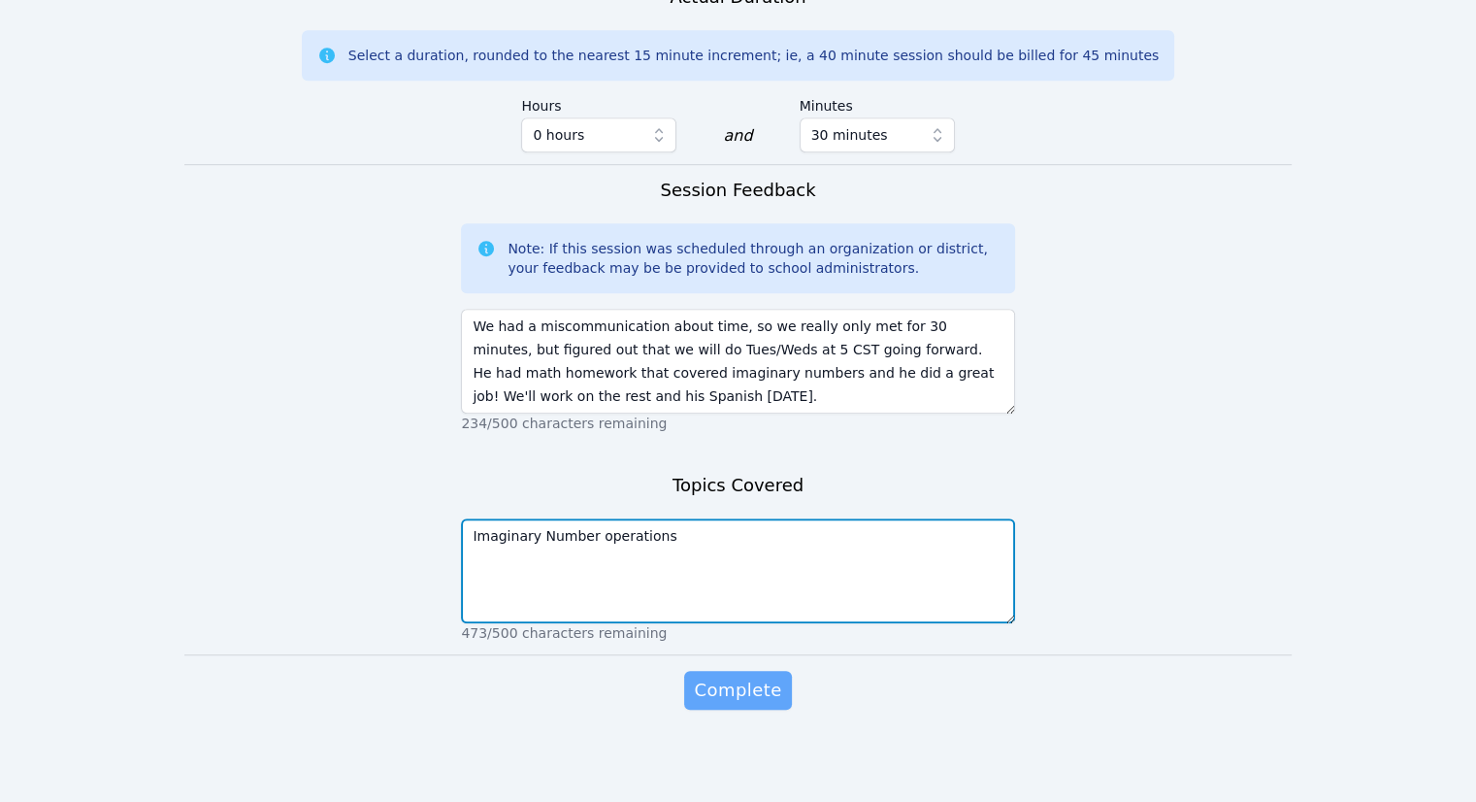
type textarea "Imaginary Number operations"
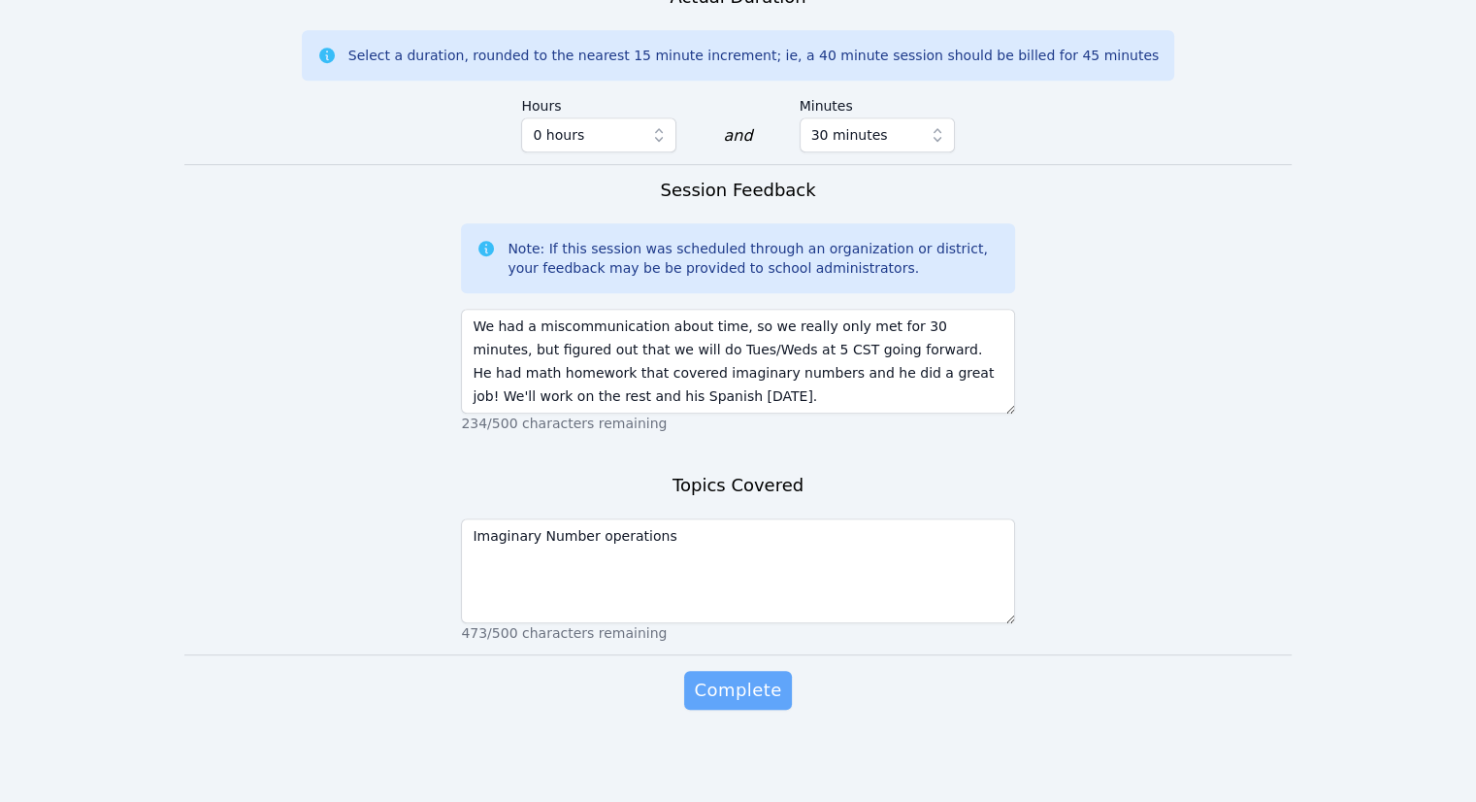
click at [762, 692] on span "Complete" at bounding box center [737, 689] width 87 height 27
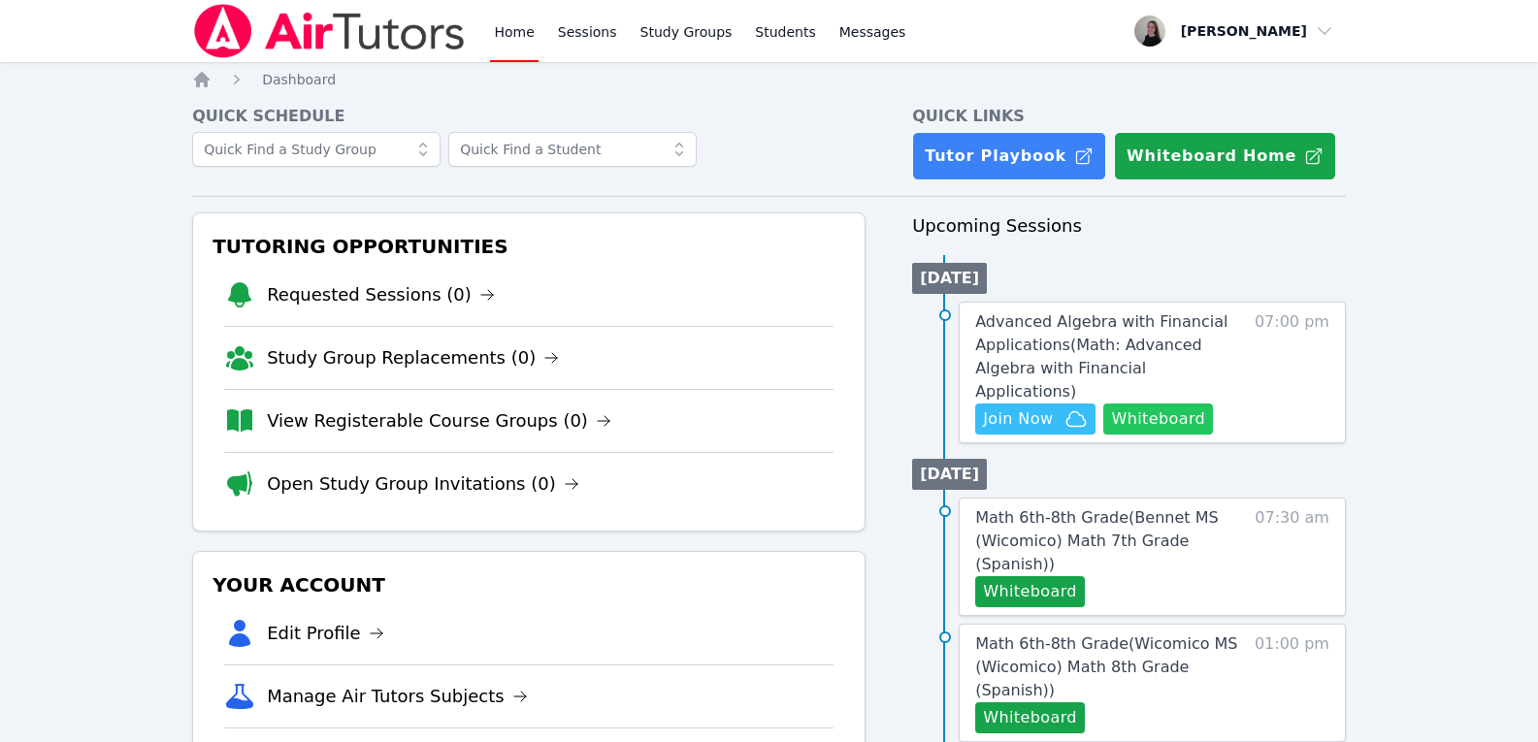
click at [1146, 404] on button "Whiteboard" at bounding box center [1159, 419] width 110 height 31
click at [1025, 408] on span "Join Now" at bounding box center [1018, 419] width 70 height 23
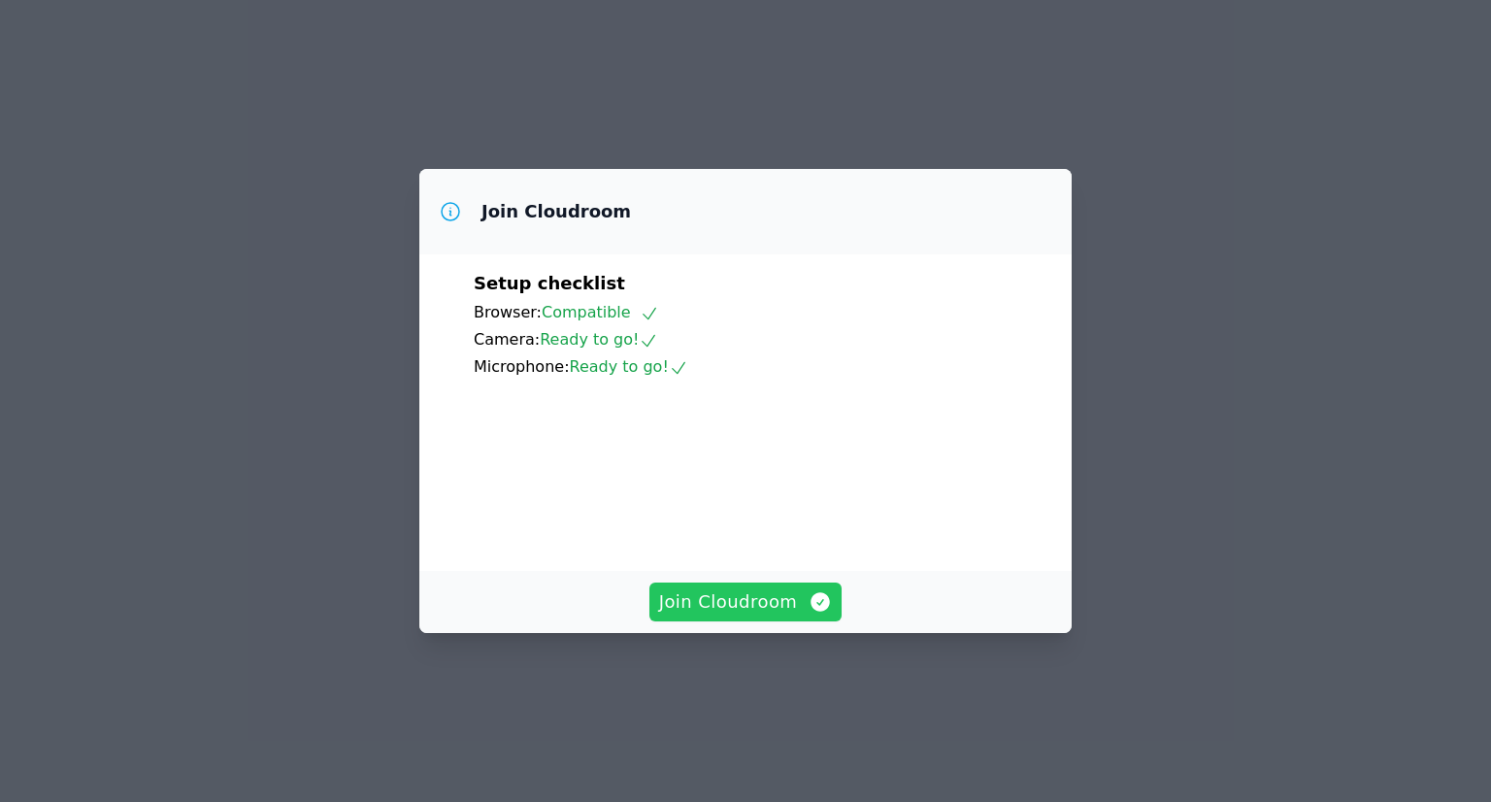
click at [786, 621] on button "Join Cloudroom" at bounding box center [745, 601] width 193 height 39
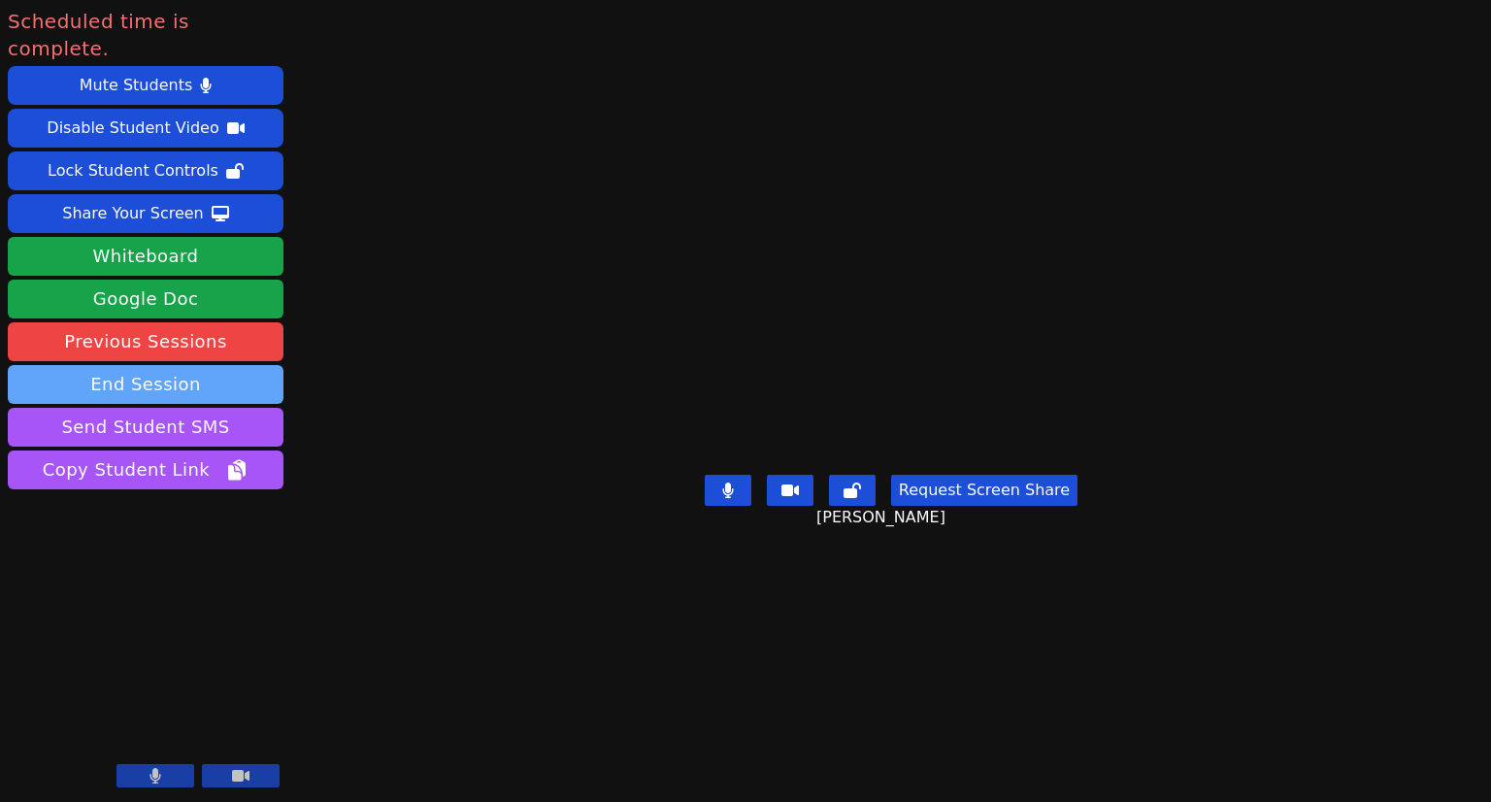
click at [177, 365] on button "End Session" at bounding box center [146, 384] width 276 height 39
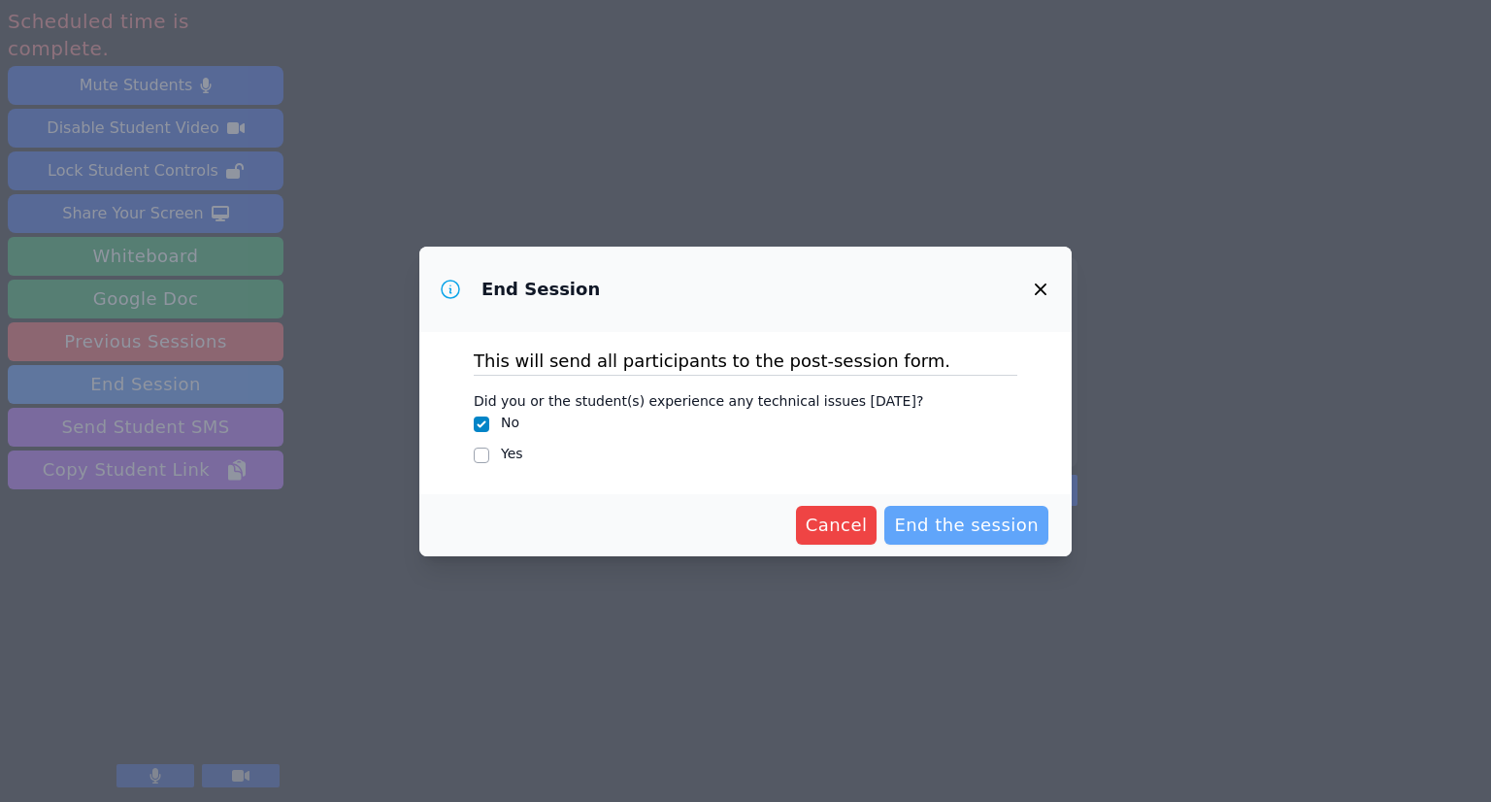
click at [964, 526] on span "End the session" at bounding box center [966, 524] width 145 height 27
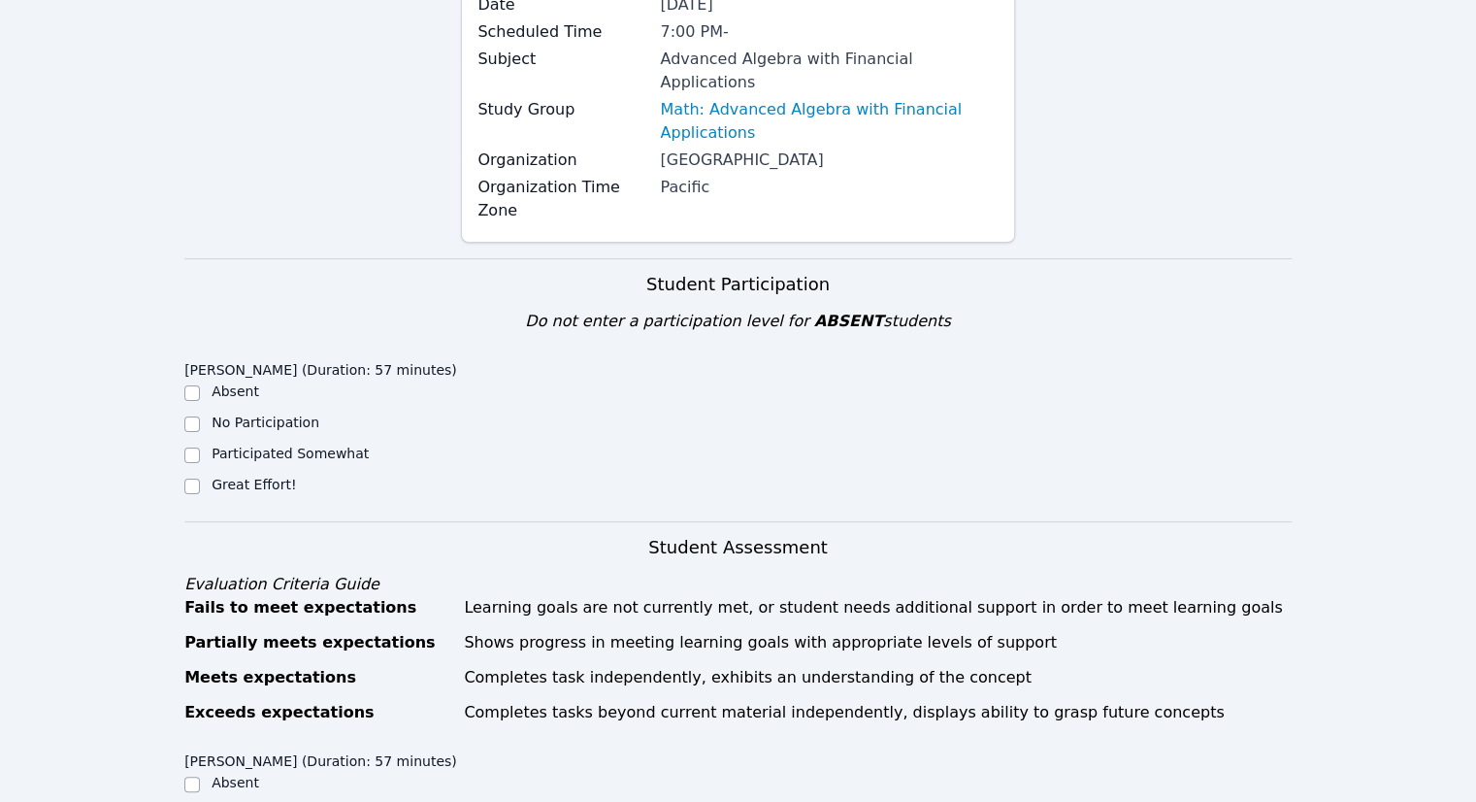
scroll to position [485, 0]
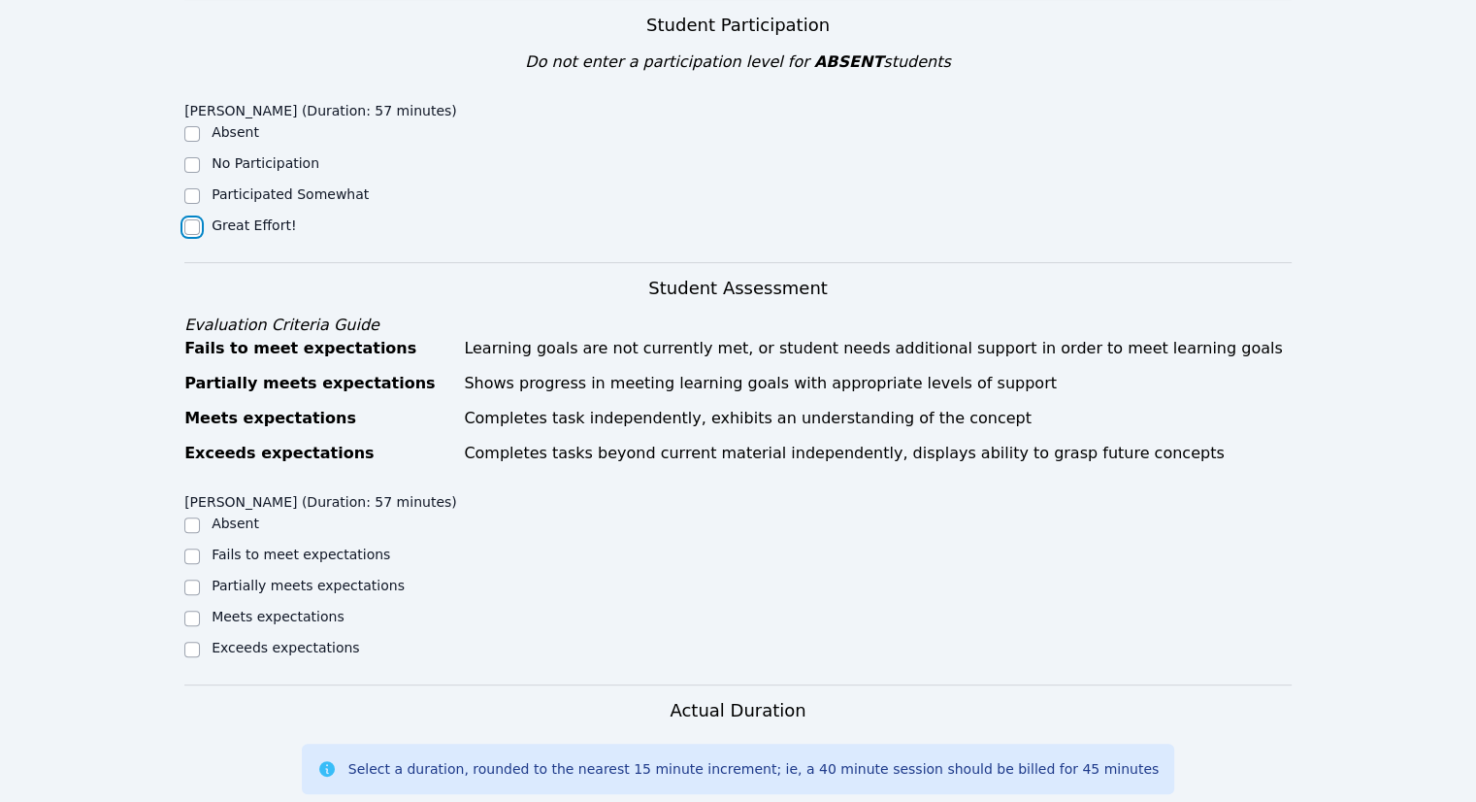
click at [194, 219] on input "Great Effort!" at bounding box center [192, 227] width 16 height 16
checkbox input "true"
click at [202, 607] on div "Meets expectations" at bounding box center [322, 618] width 277 height 23
click at [193, 610] on input "Meets expectations" at bounding box center [192, 618] width 16 height 16
checkbox input "true"
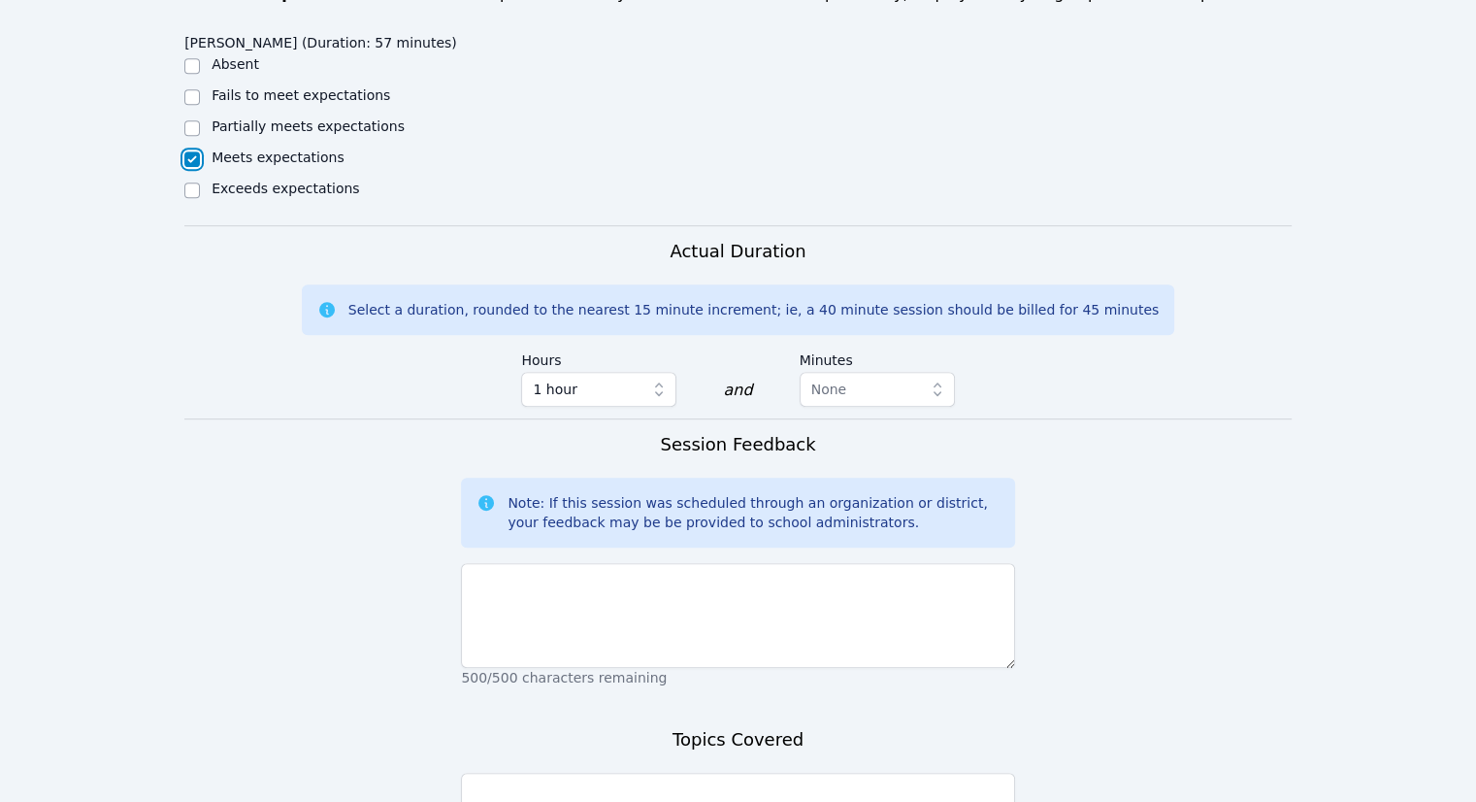
scroll to position [971, 0]
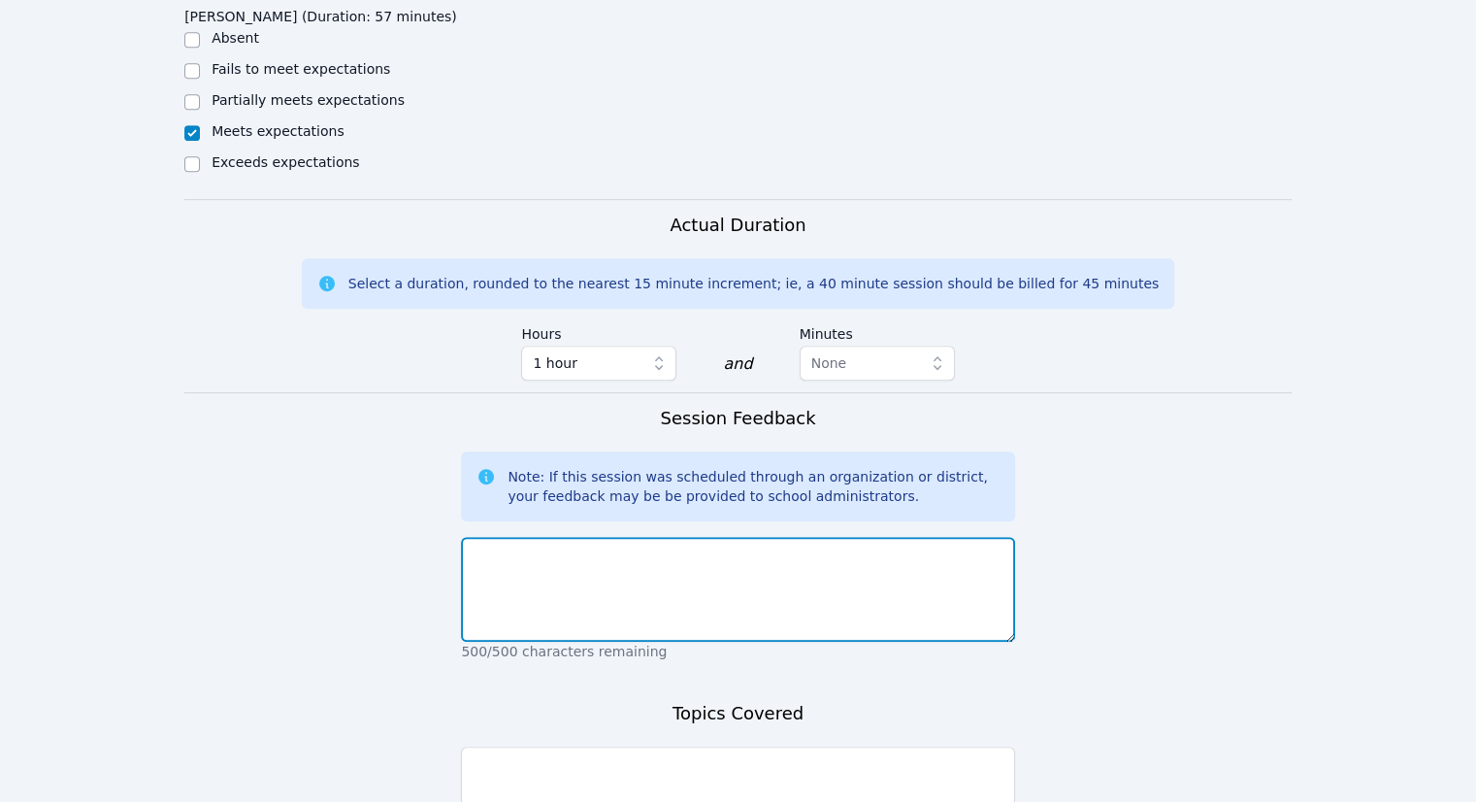
click at [656, 548] on textarea at bounding box center [737, 589] width 553 height 105
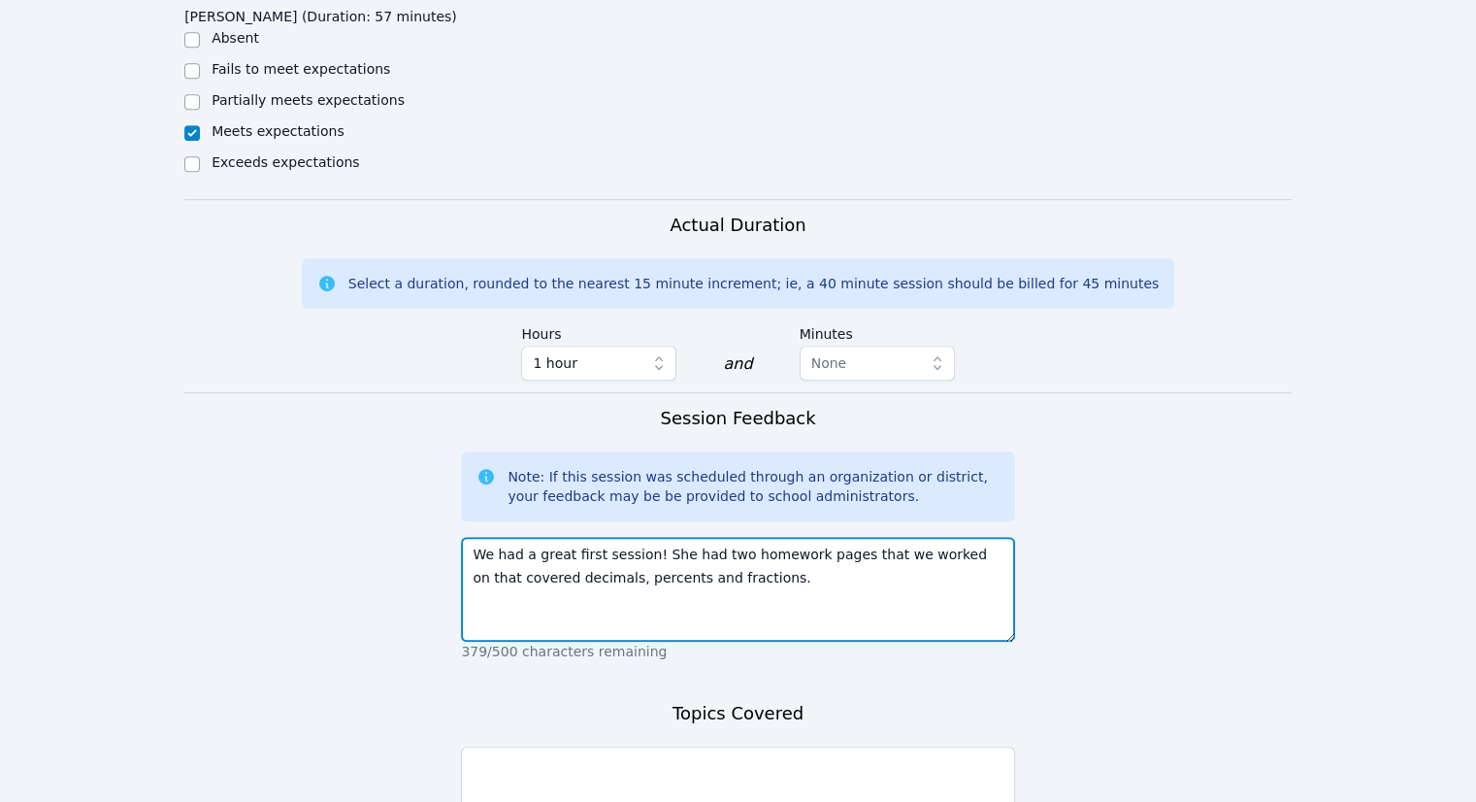
type textarea "We had a great first session! She had two homework pages that we worked on that…"
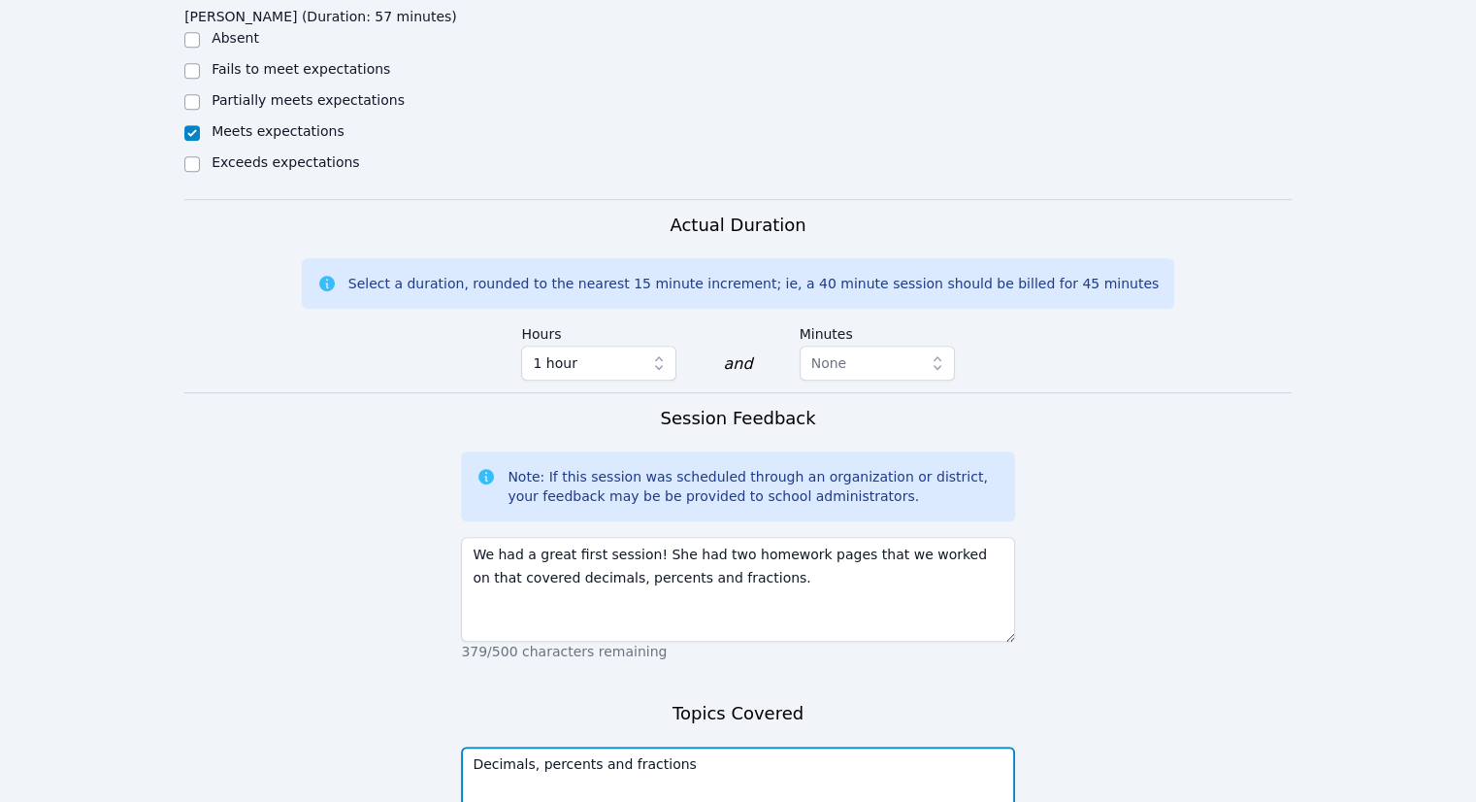
scroll to position [1152, 0]
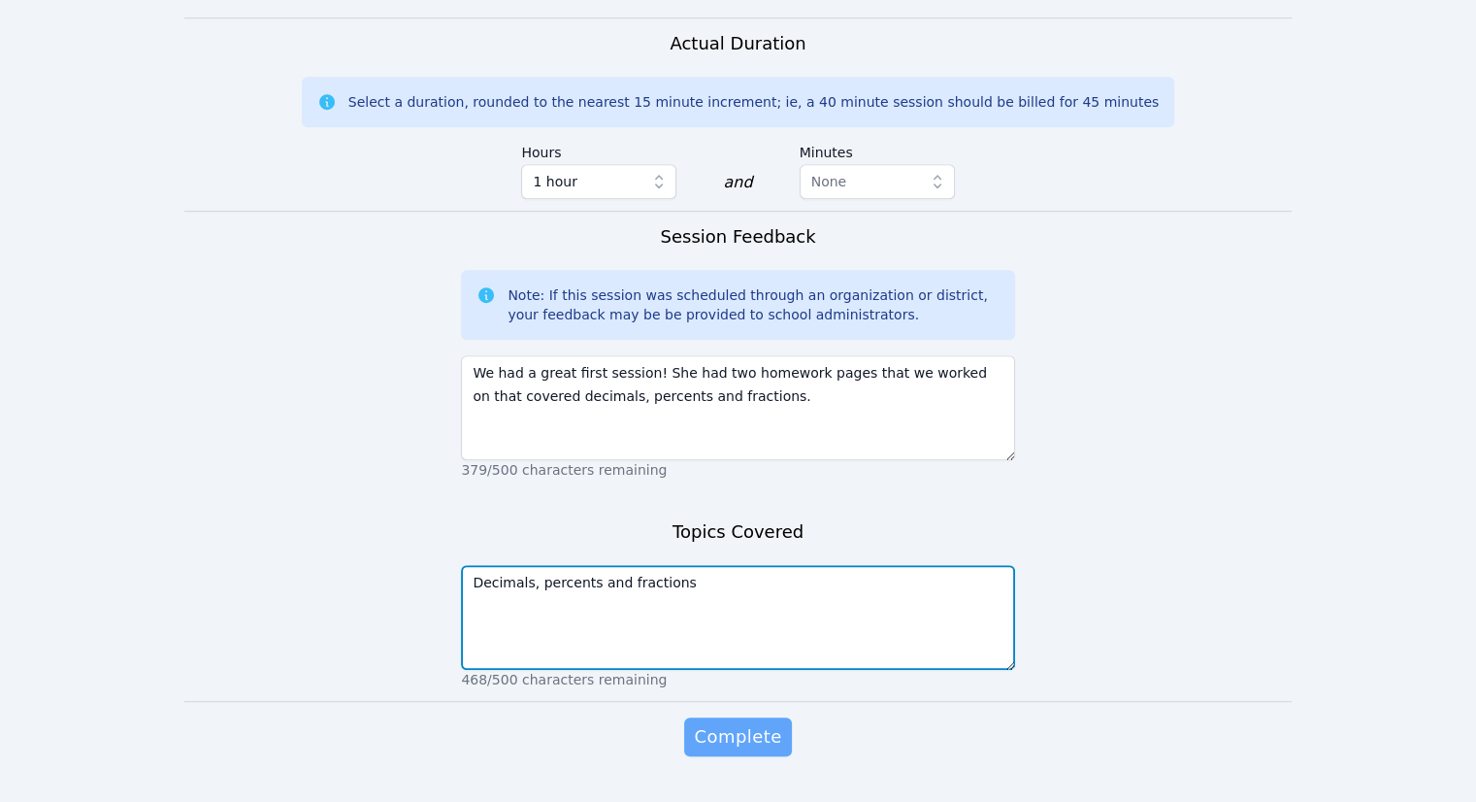
type textarea "Decimals, percents and fractions"
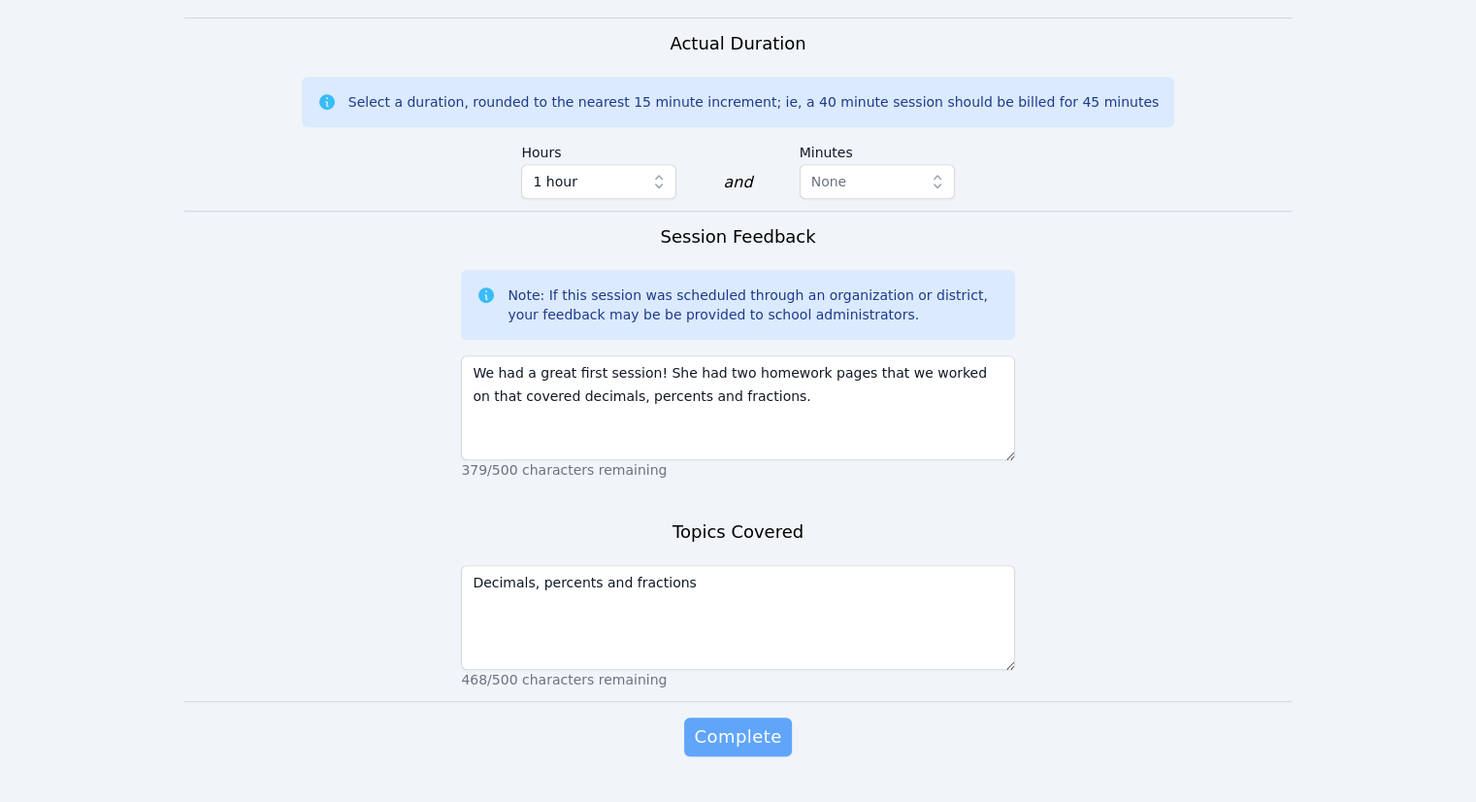
click at [749, 723] on span "Complete" at bounding box center [737, 736] width 87 height 27
